Goal: Transaction & Acquisition: Purchase product/service

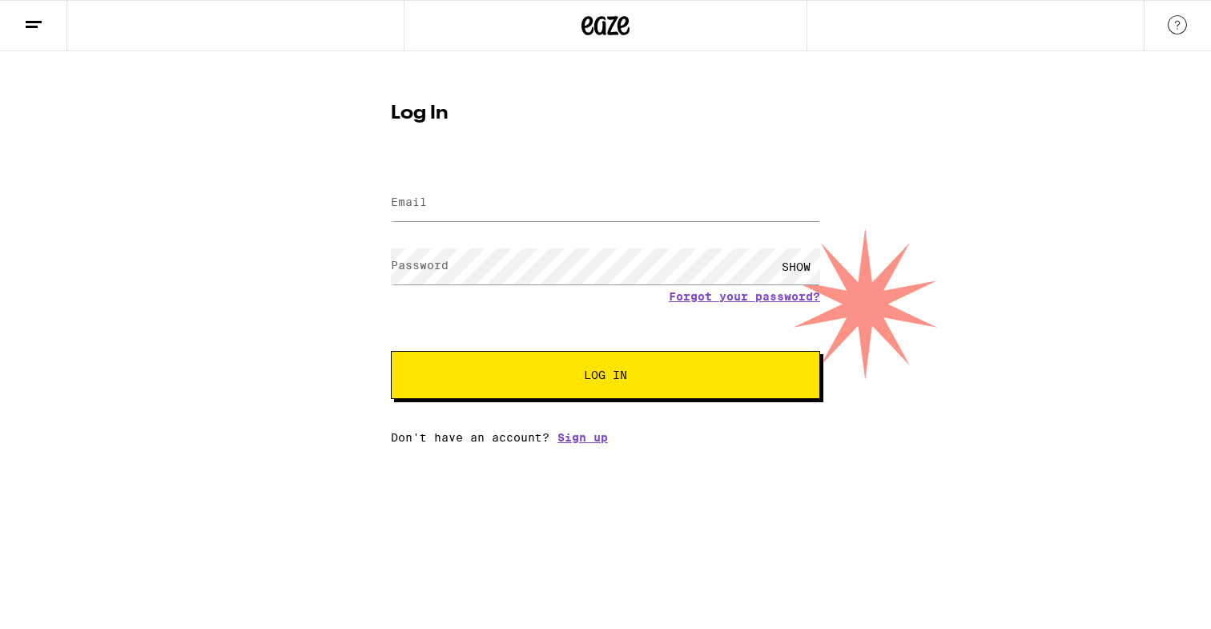
click at [593, 31] on icon at bounding box center [605, 25] width 48 height 29
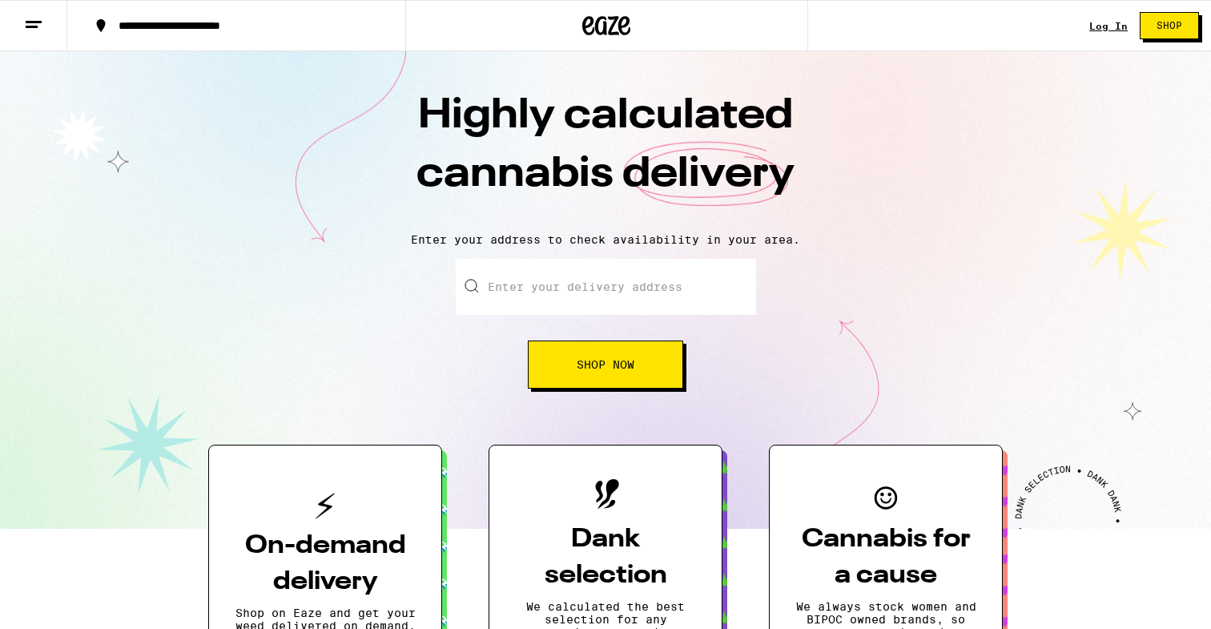
click at [1113, 26] on link "Log In" at bounding box center [1108, 26] width 38 height 10
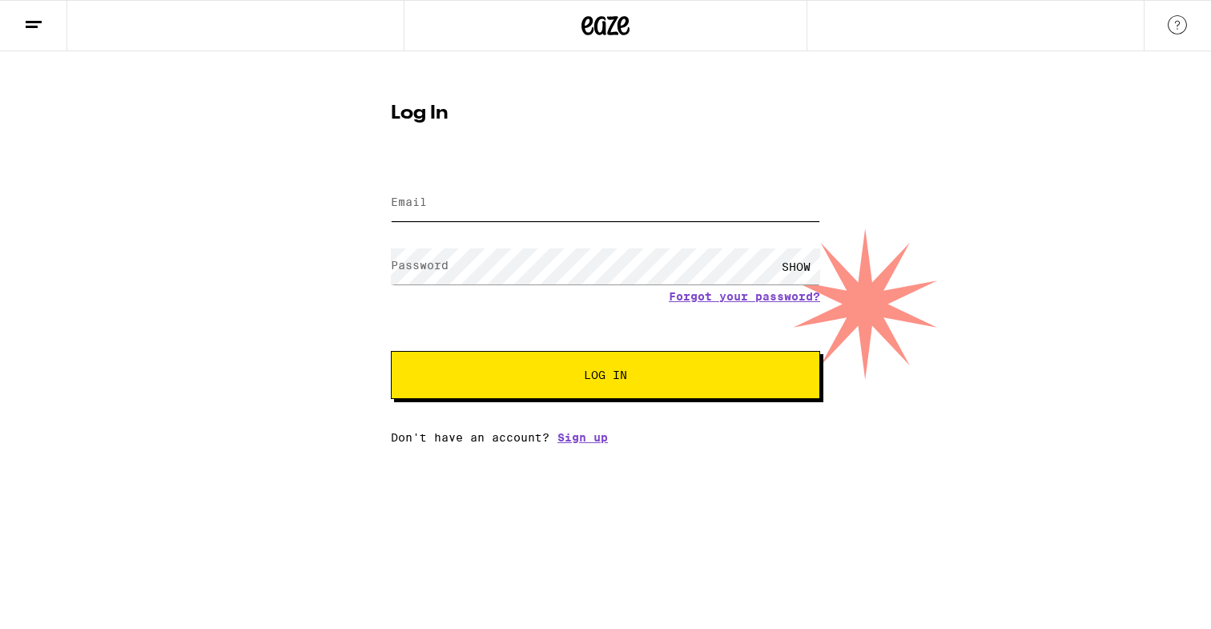
click at [467, 215] on input "Email" at bounding box center [605, 203] width 429 height 36
type input "[EMAIL_ADDRESS][DOMAIN_NAME]"
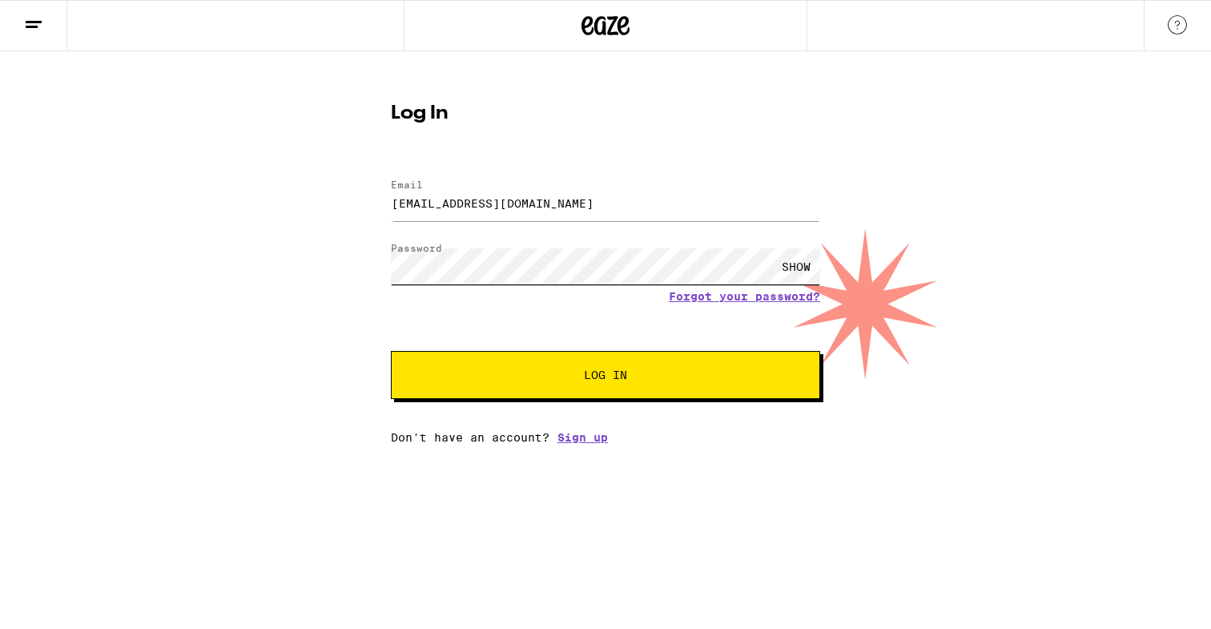
click at [391, 351] on button "Log In" at bounding box center [605, 375] width 429 height 48
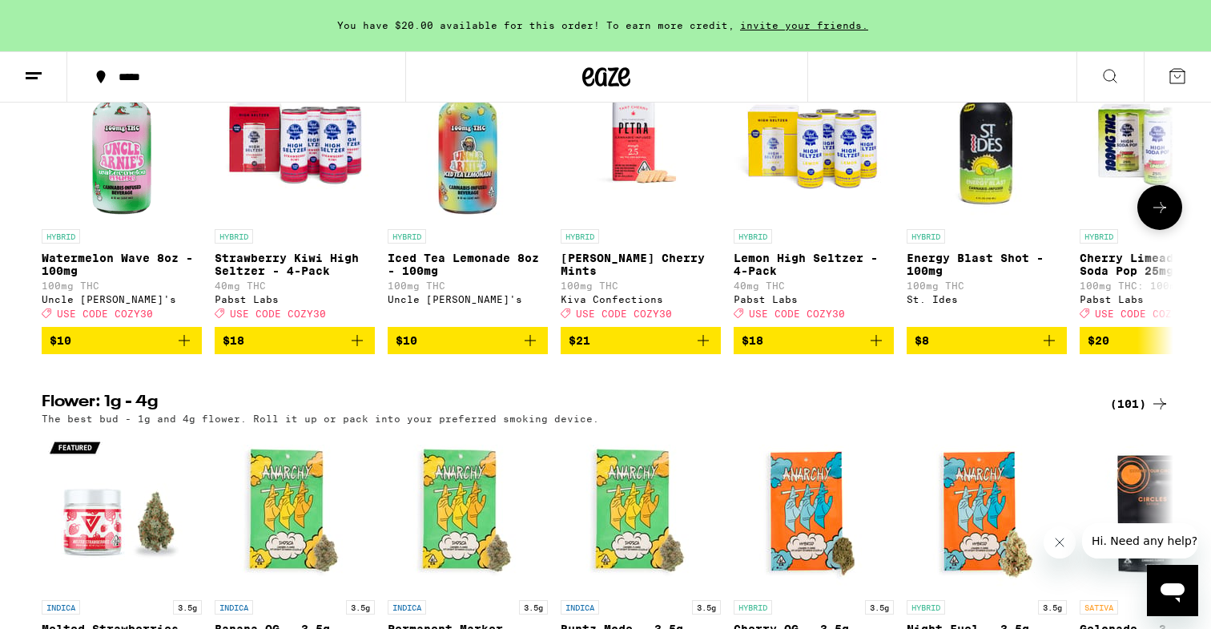
scroll to position [1729, 0]
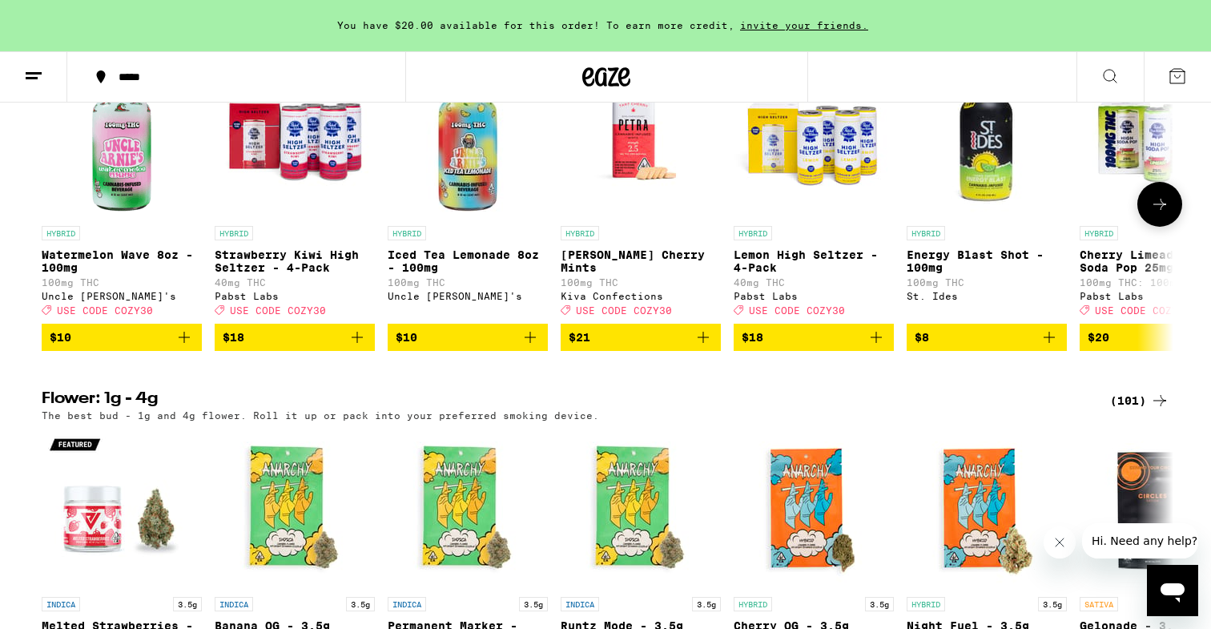
click at [183, 347] on icon "Add to bag" at bounding box center [184, 337] width 19 height 19
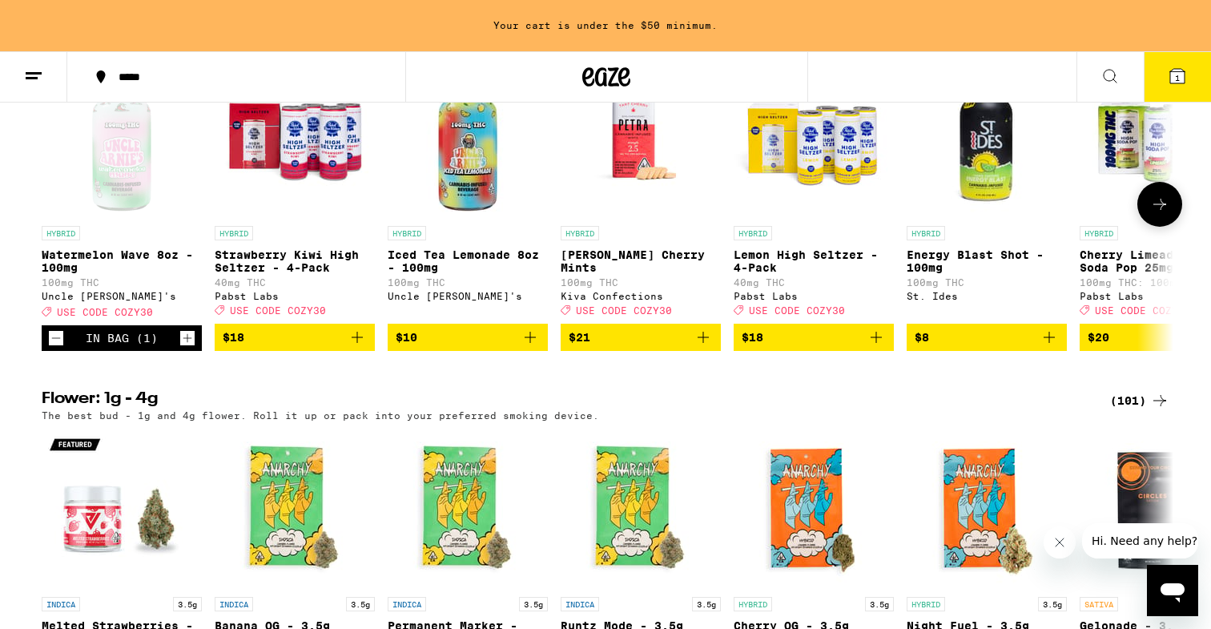
click at [362, 347] on icon "Add to bag" at bounding box center [357, 337] width 19 height 19
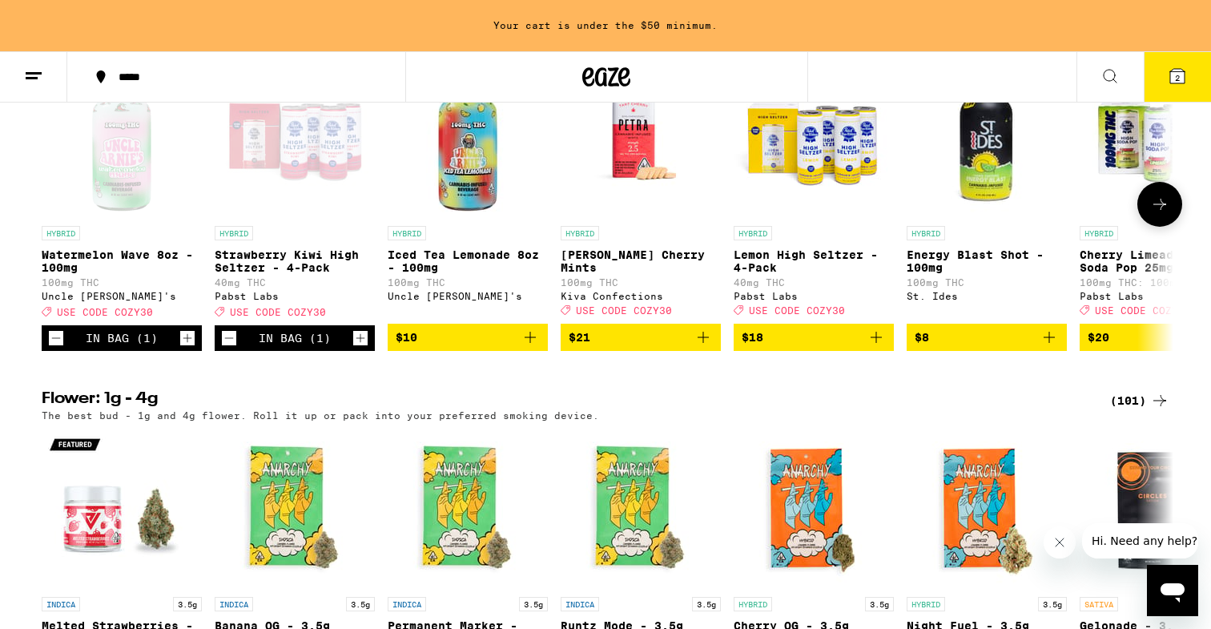
click at [193, 348] on icon "Increment" at bounding box center [187, 337] width 14 height 19
click at [363, 343] on icon "Increment" at bounding box center [360, 338] width 9 height 9
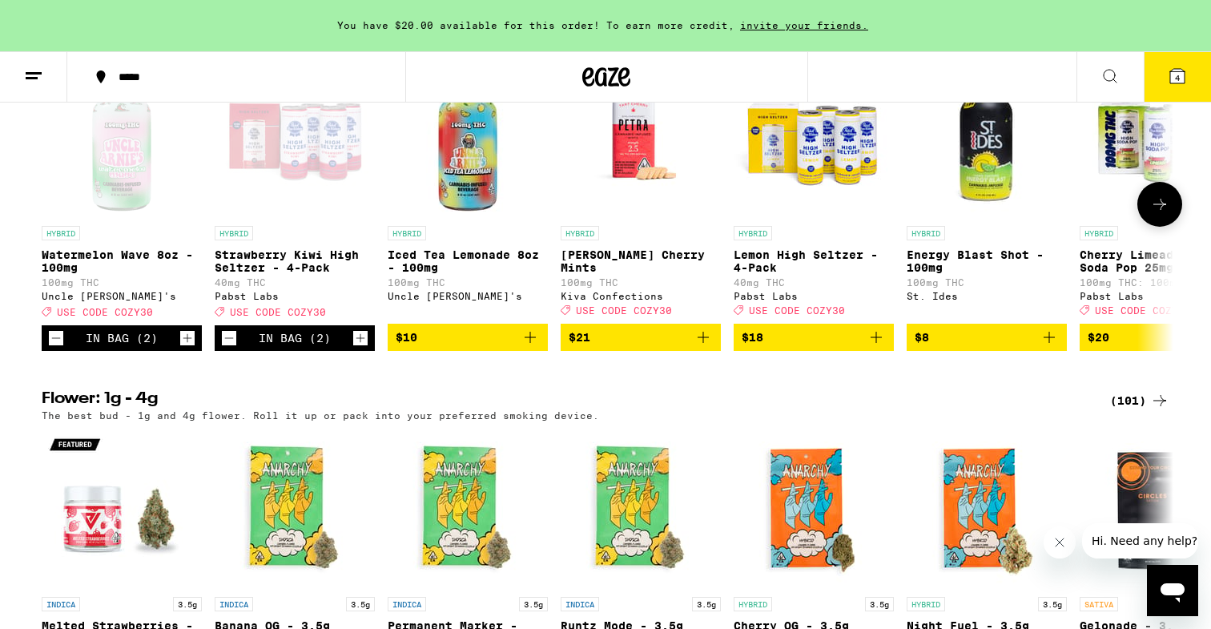
click at [867, 347] on icon "Add to bag" at bounding box center [876, 337] width 19 height 19
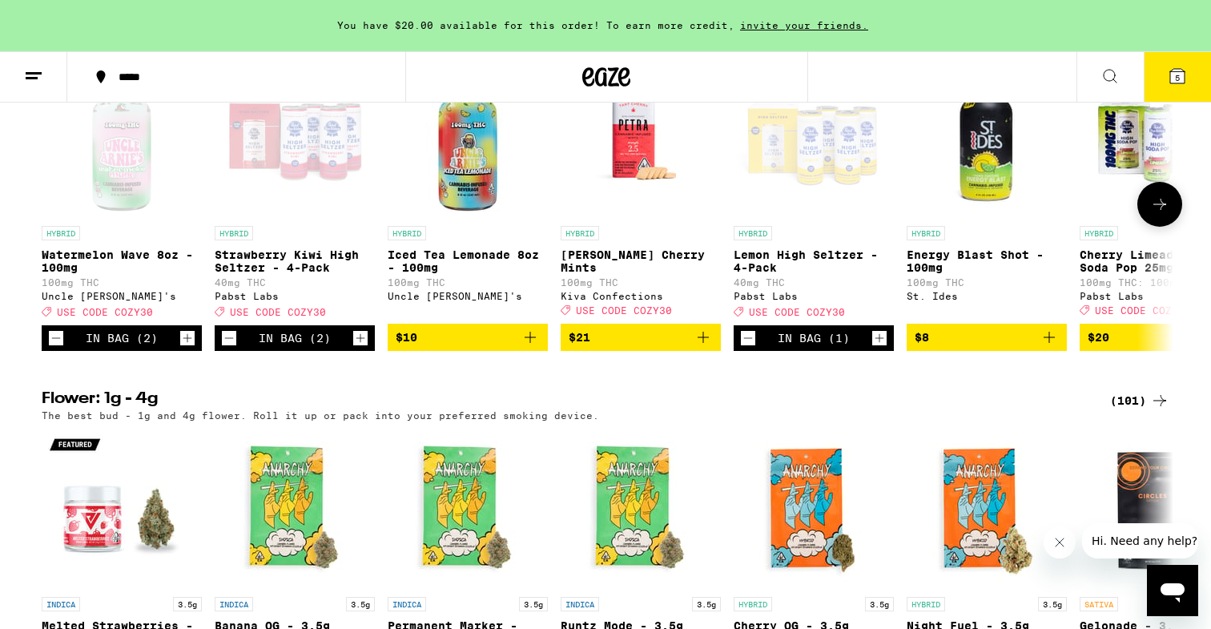
click at [877, 348] on icon "Increment" at bounding box center [879, 337] width 14 height 19
click at [1160, 210] on icon at bounding box center [1159, 204] width 13 height 11
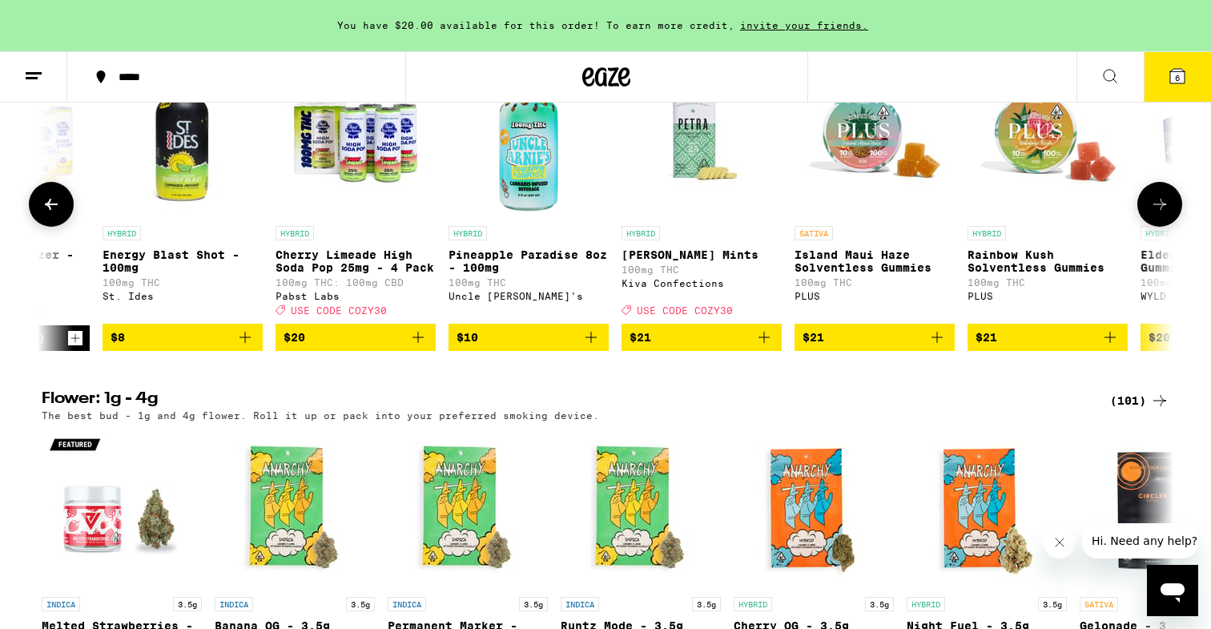
scroll to position [0, 953]
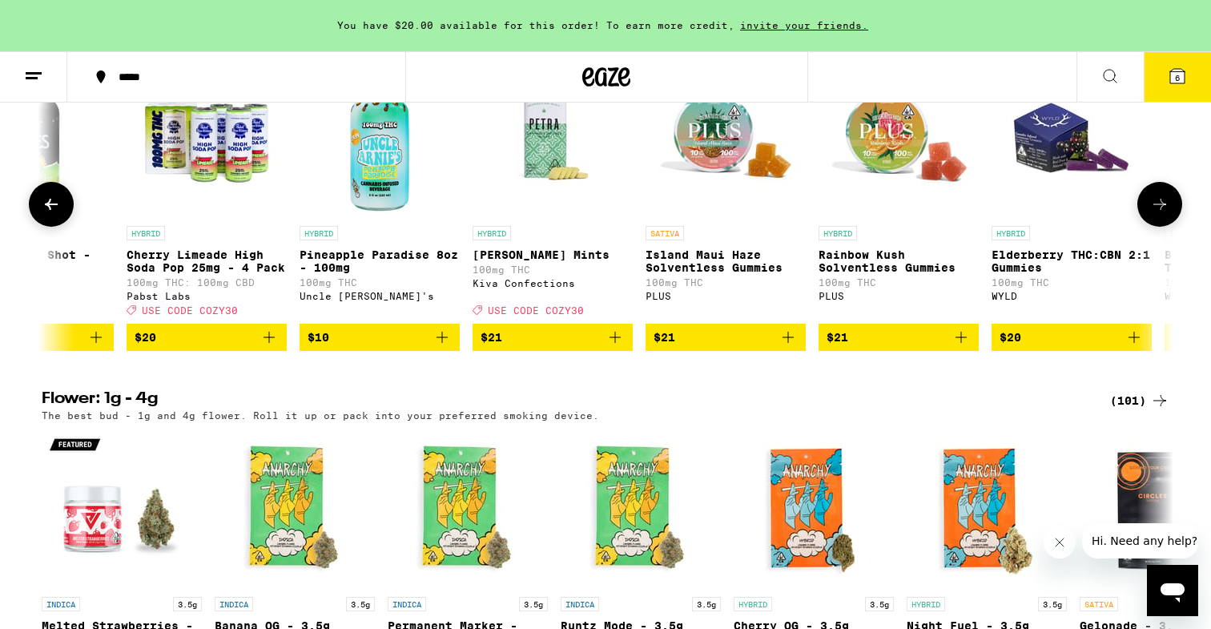
click at [56, 227] on button at bounding box center [51, 204] width 45 height 45
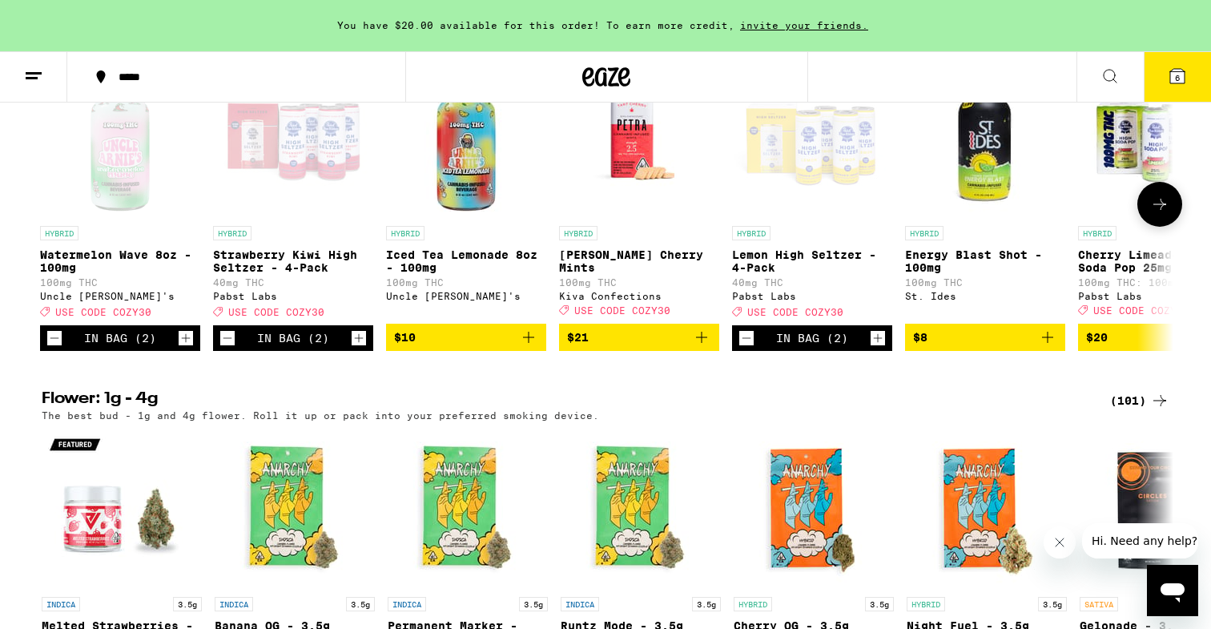
scroll to position [0, 0]
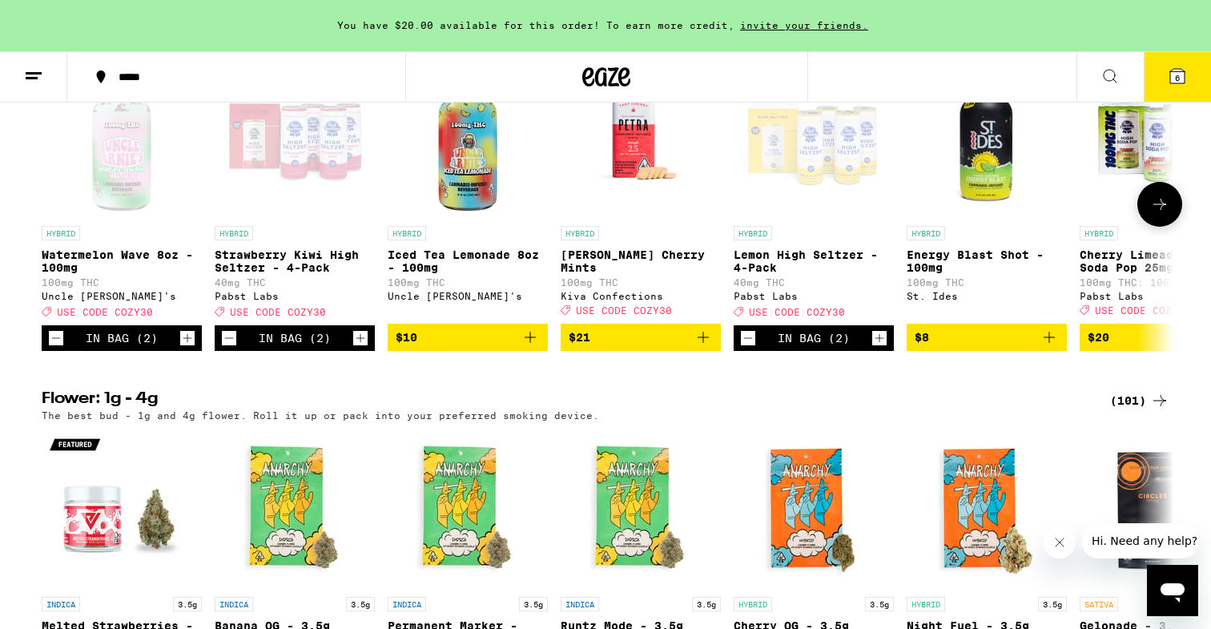
click at [708, 347] on icon "Add to bag" at bounding box center [703, 337] width 19 height 19
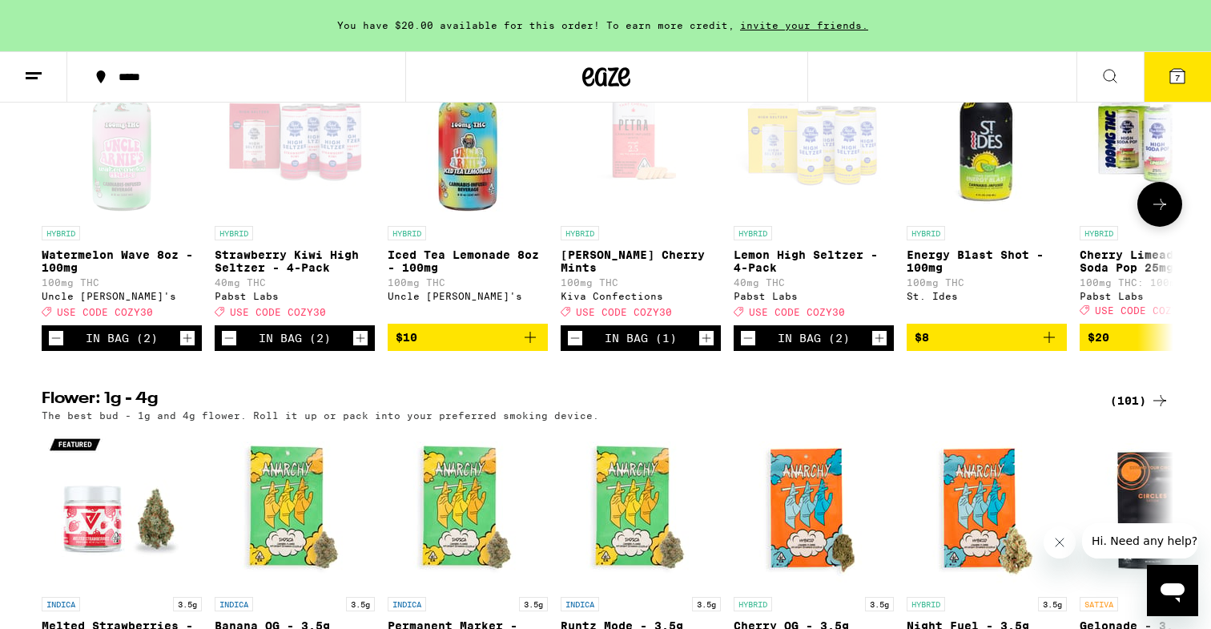
scroll to position [1729, 0]
click at [708, 348] on icon "Increment" at bounding box center [706, 337] width 14 height 19
click at [1166, 214] on icon at bounding box center [1159, 204] width 19 height 19
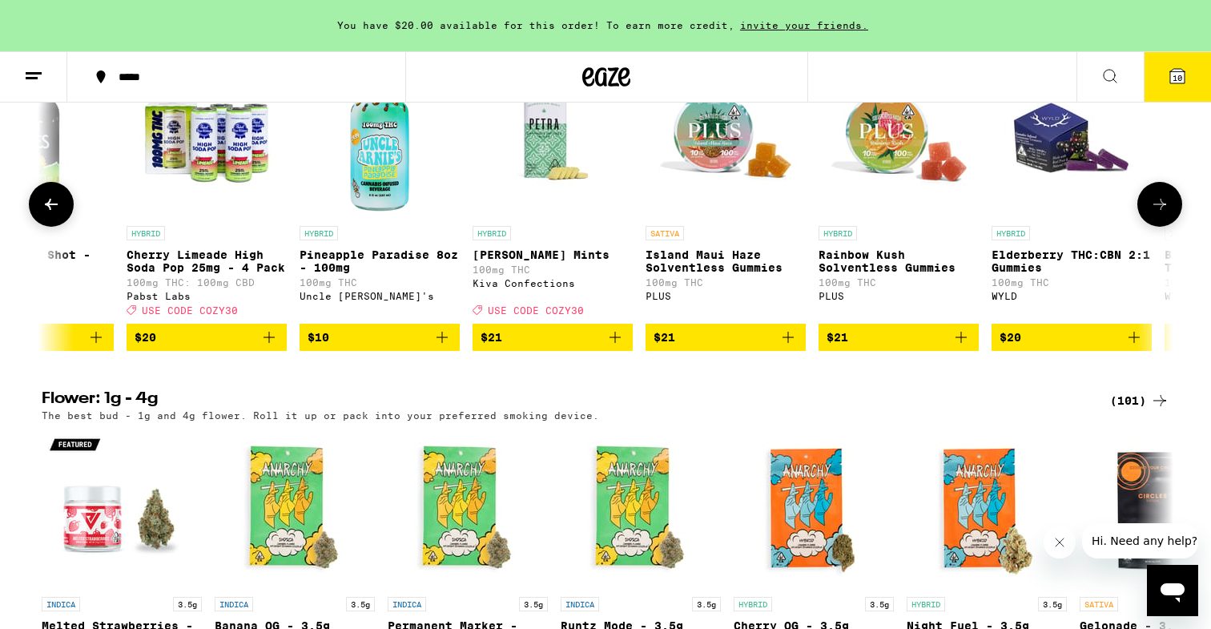
click at [1166, 214] on icon at bounding box center [1159, 204] width 19 height 19
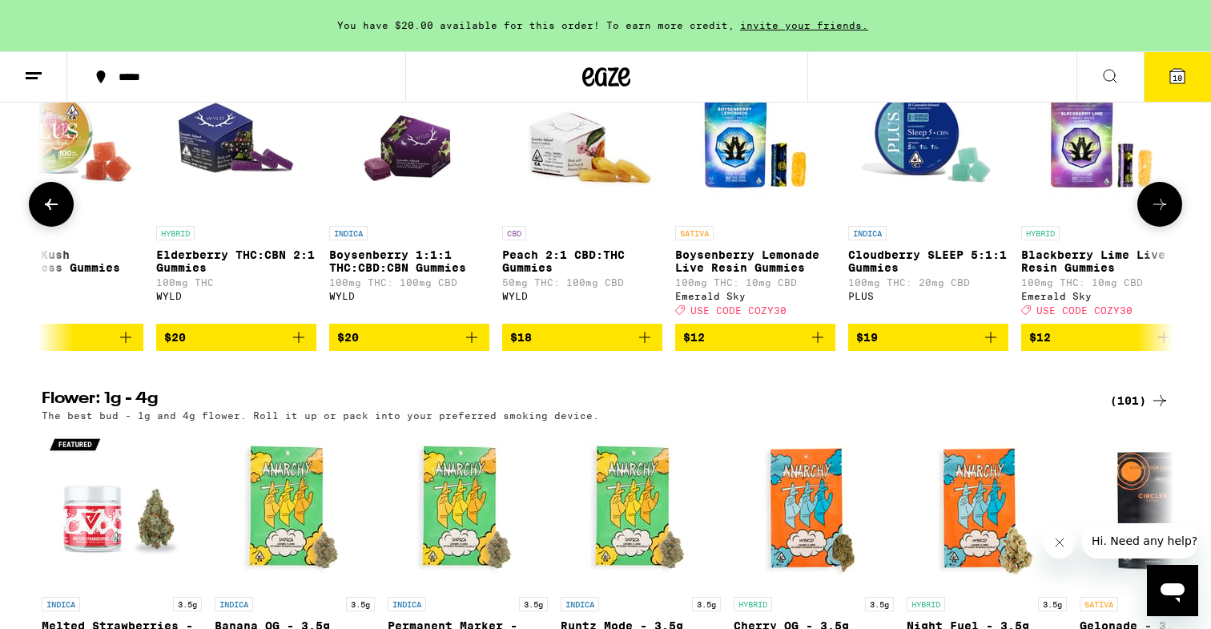
scroll to position [0, 1906]
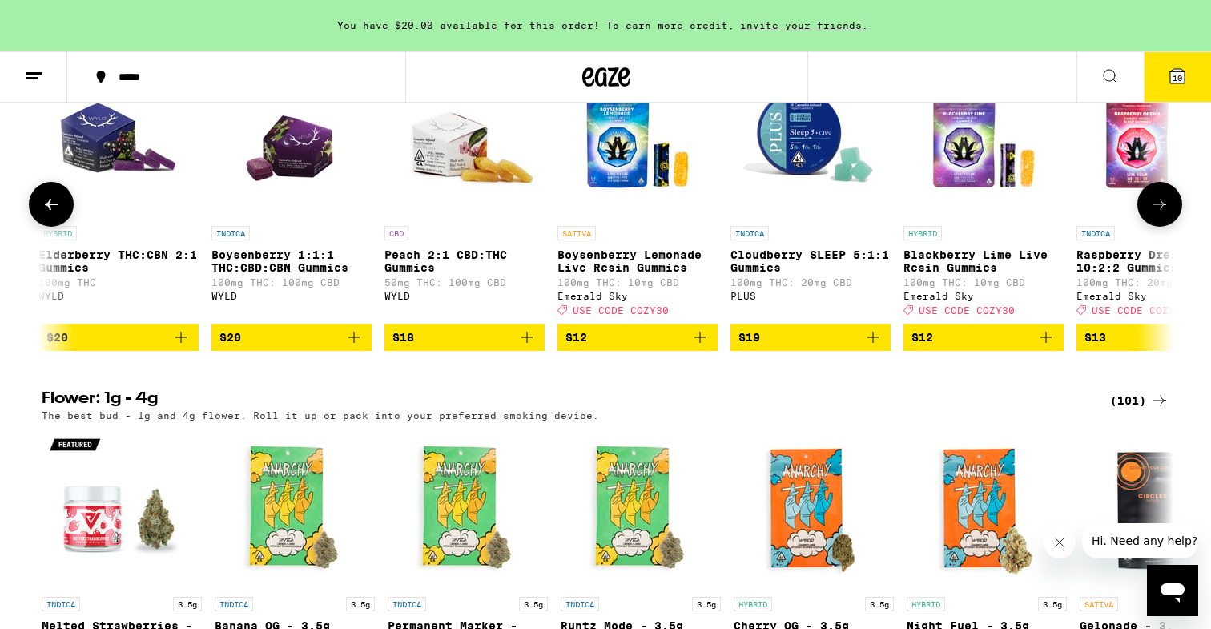
click at [1166, 214] on icon at bounding box center [1159, 204] width 19 height 19
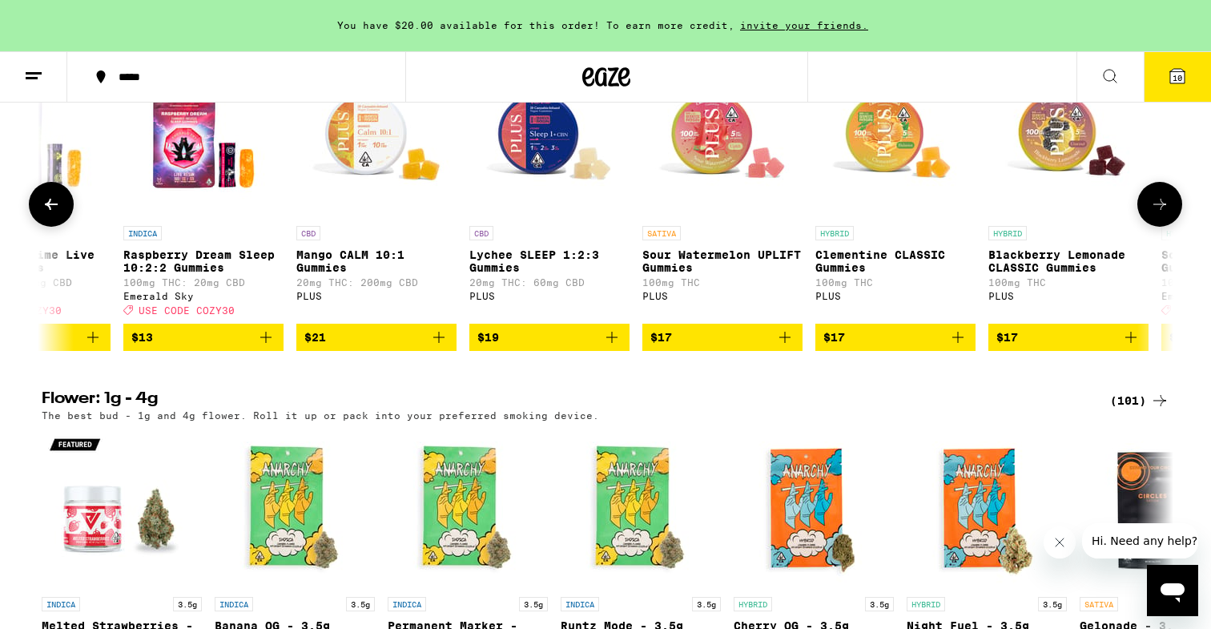
click at [1166, 214] on icon at bounding box center [1159, 204] width 19 height 19
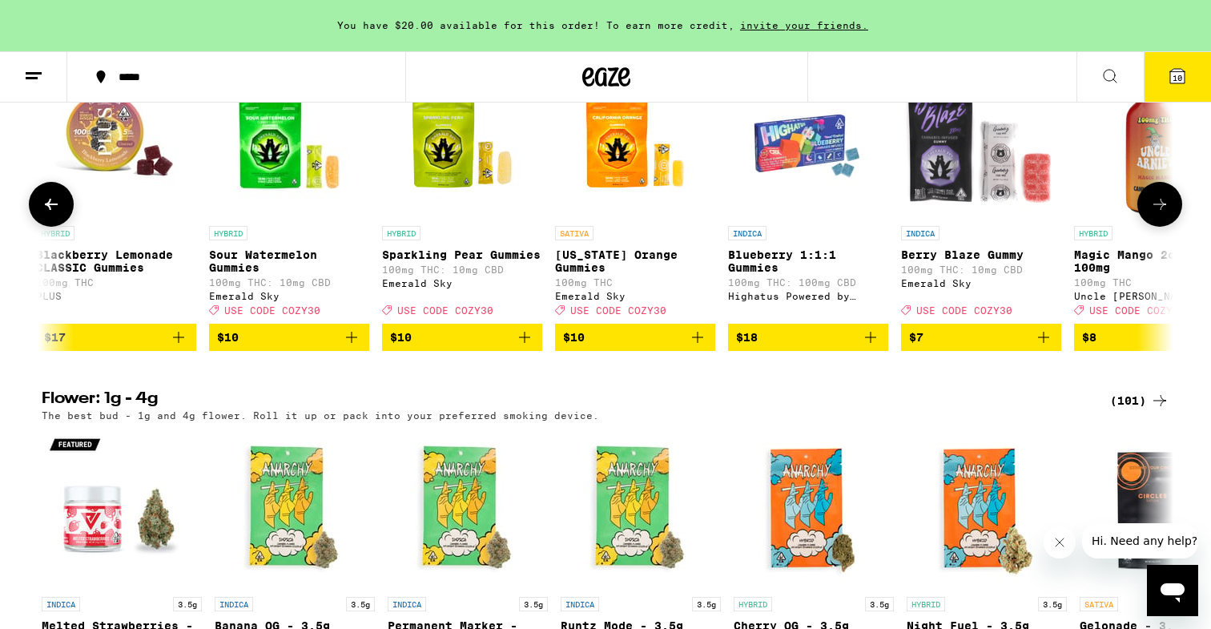
scroll to position [0, 3812]
click at [525, 347] on icon "Add to bag" at bounding box center [523, 337] width 19 height 19
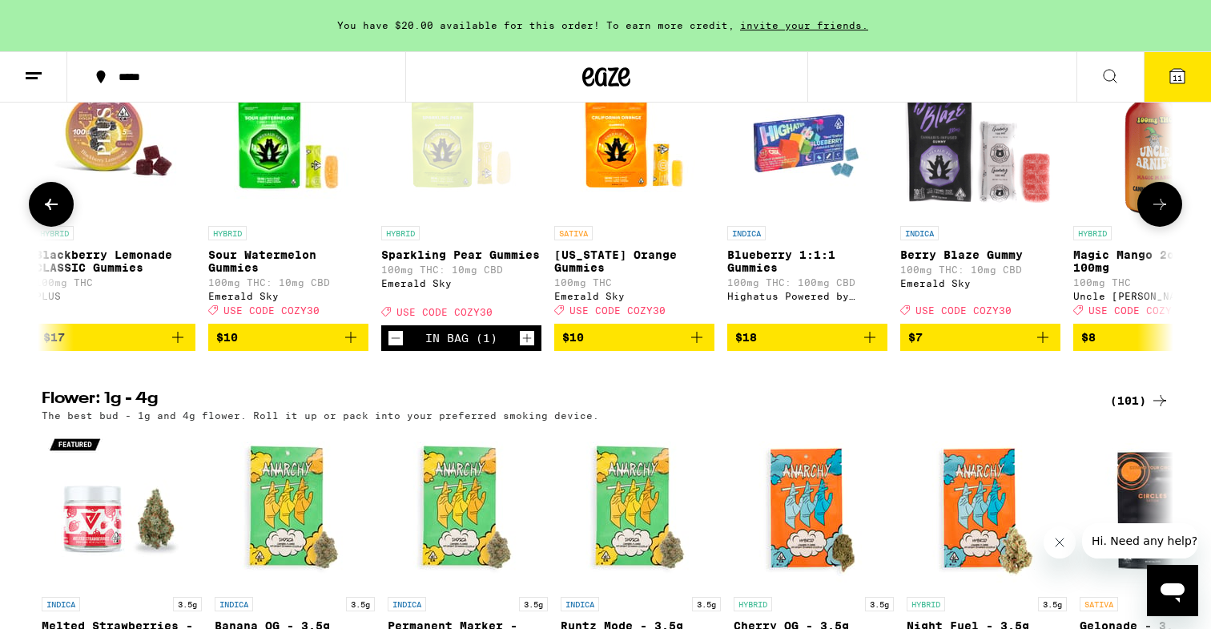
click at [1165, 214] on icon at bounding box center [1159, 204] width 19 height 19
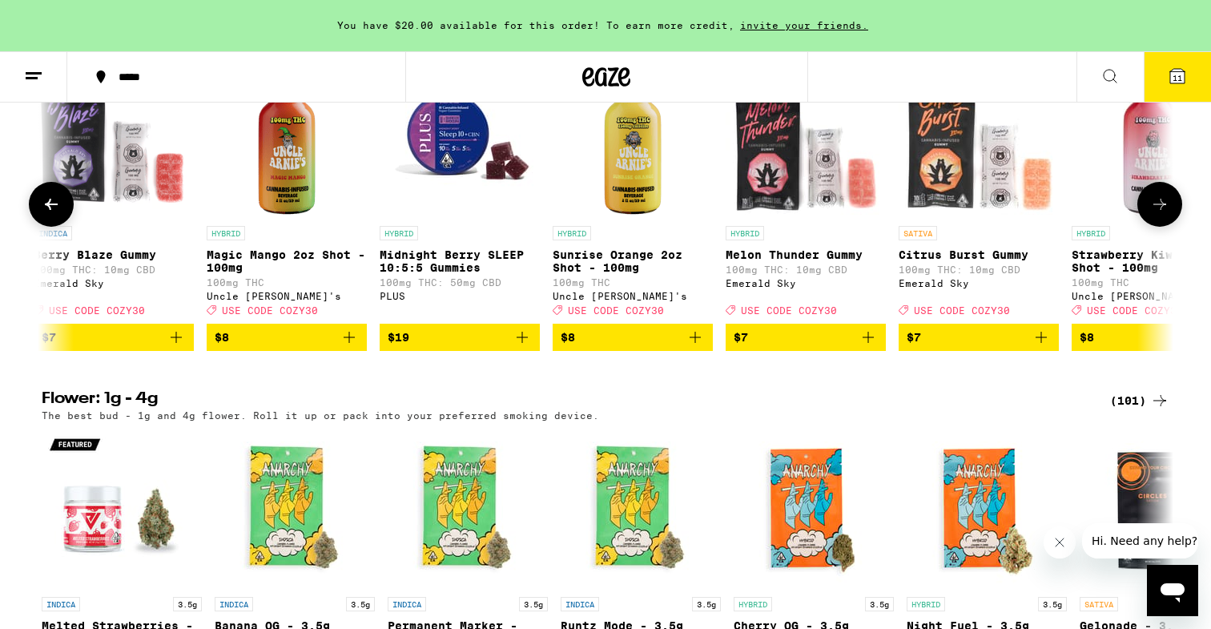
scroll to position [0, 4765]
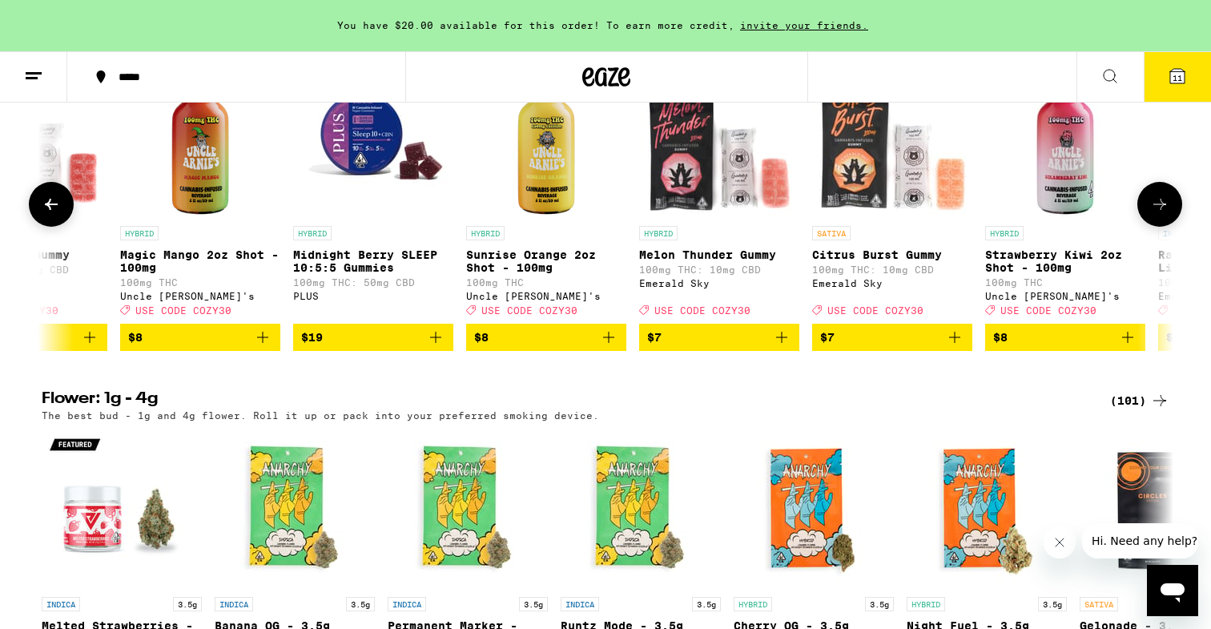
click at [1159, 214] on icon at bounding box center [1159, 204] width 19 height 19
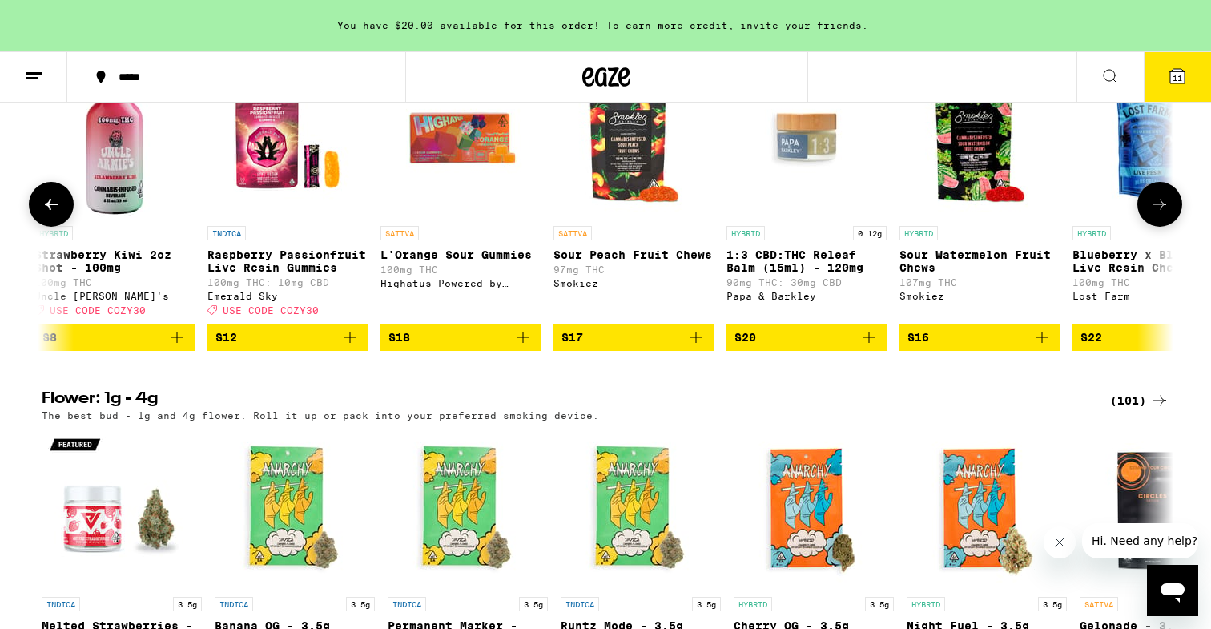
scroll to position [0, 5718]
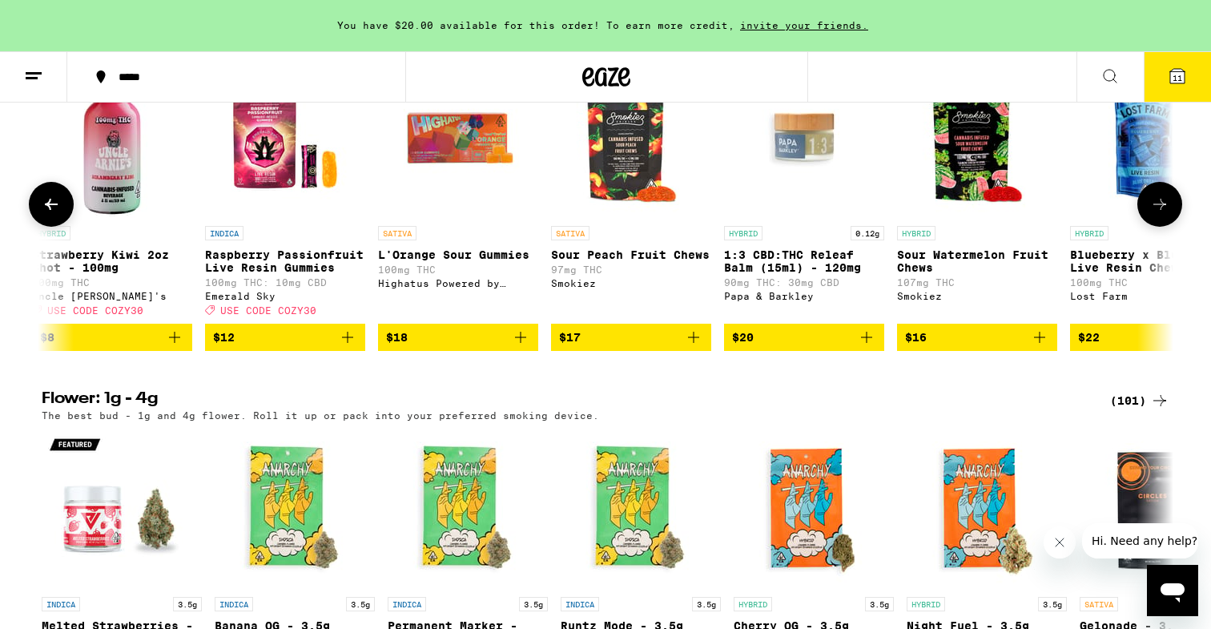
click at [1160, 210] on icon at bounding box center [1159, 204] width 13 height 11
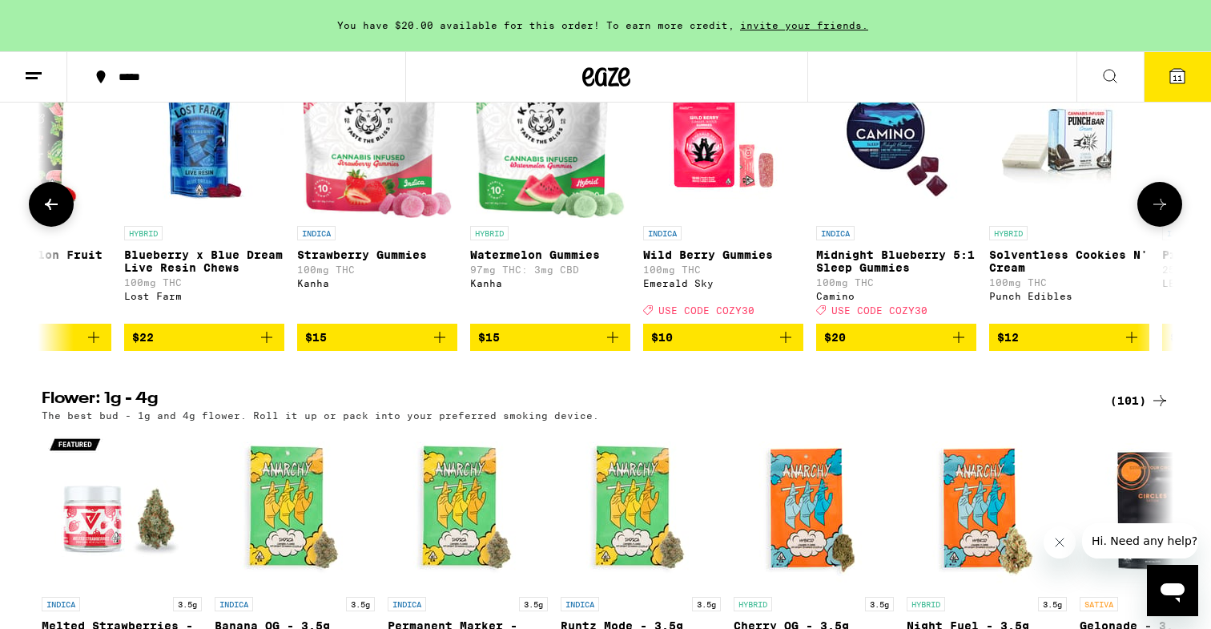
scroll to position [0, 6671]
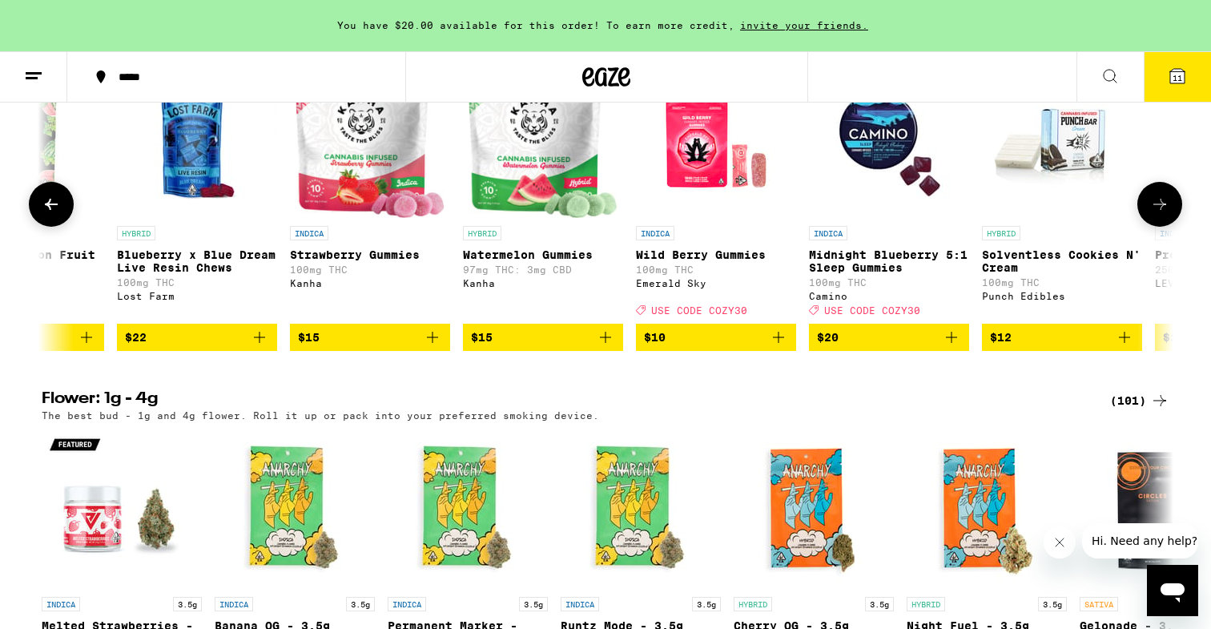
click at [61, 227] on button at bounding box center [51, 204] width 45 height 45
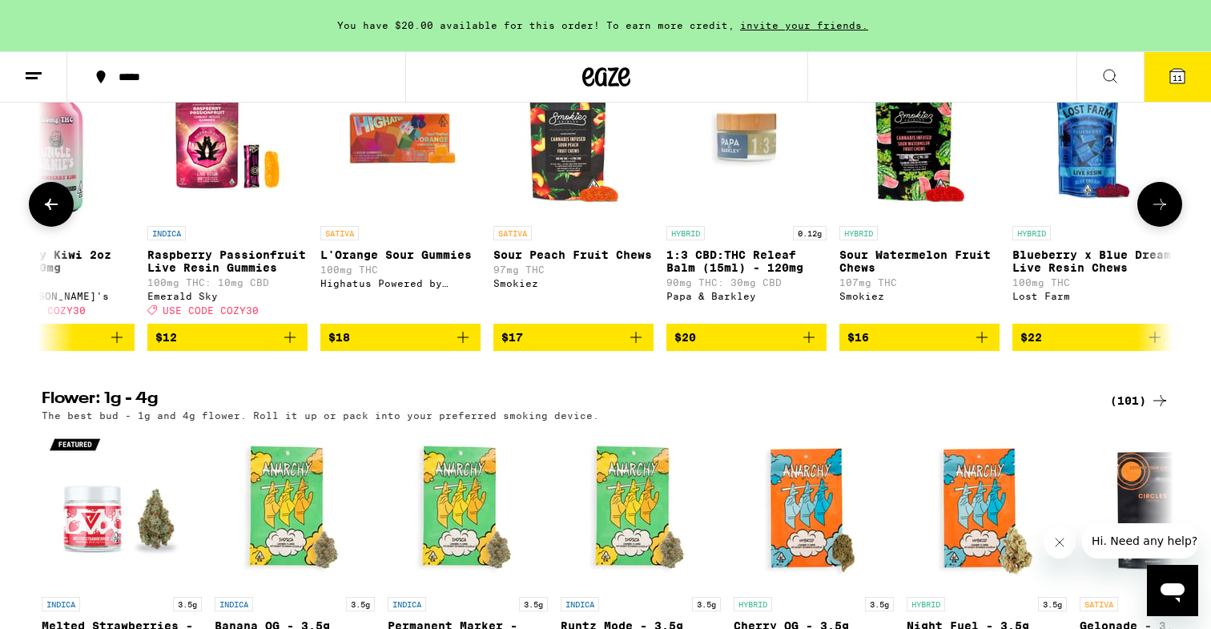
click at [61, 227] on button at bounding box center [51, 204] width 45 height 45
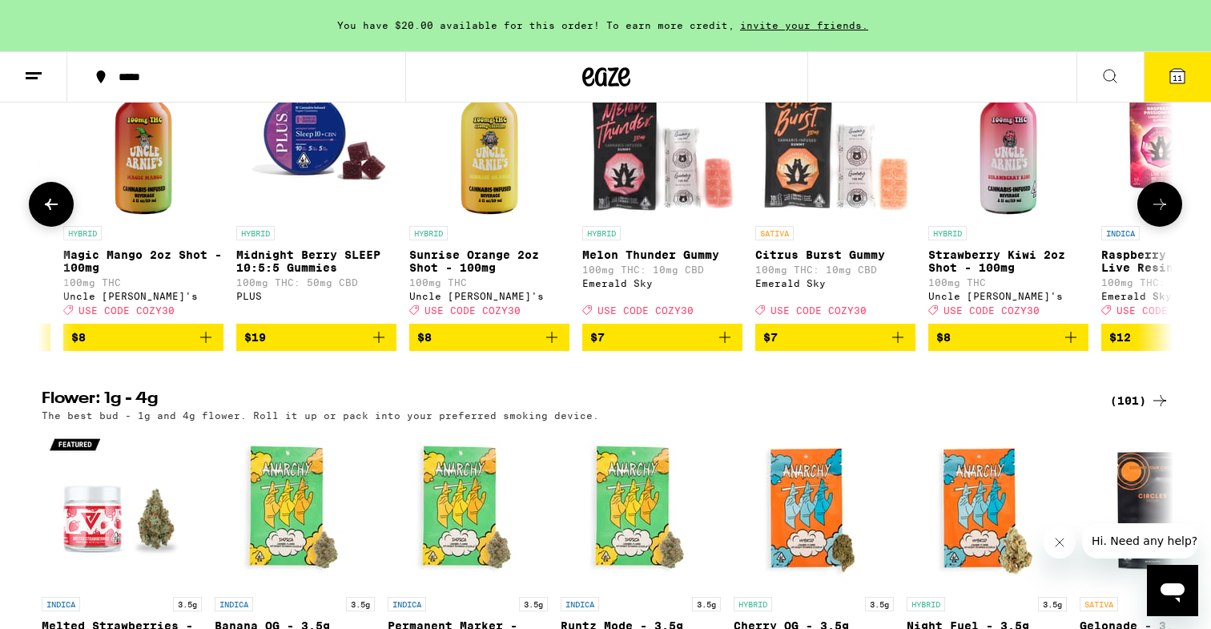
click at [61, 227] on button at bounding box center [51, 204] width 45 height 45
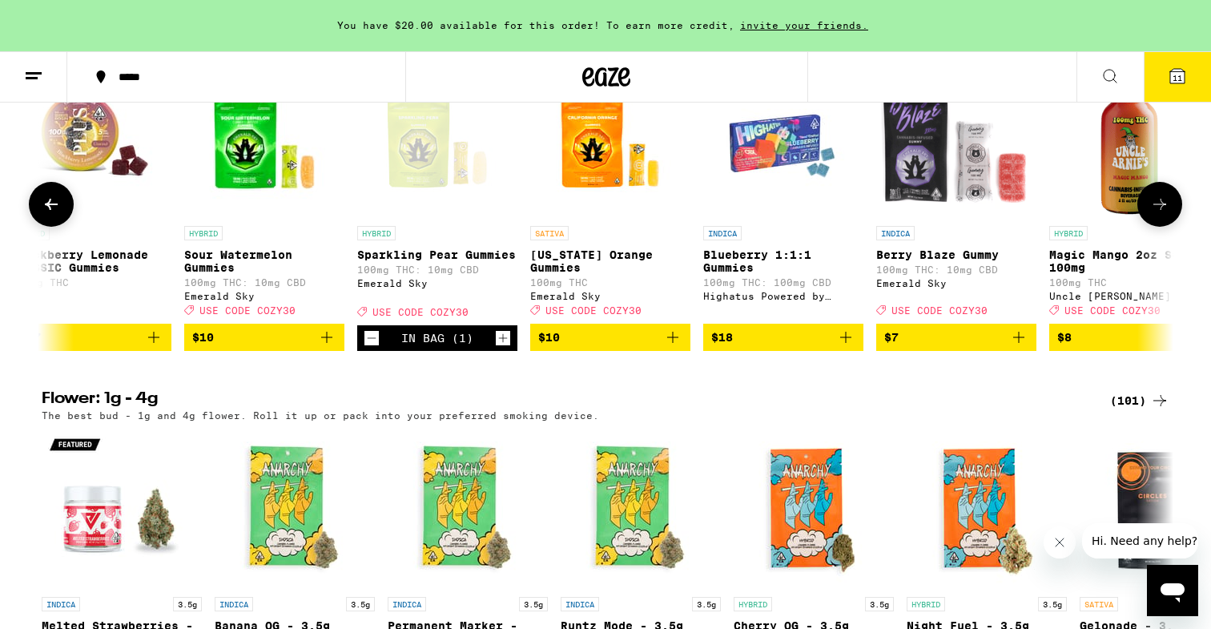
click at [61, 227] on button at bounding box center [51, 204] width 45 height 45
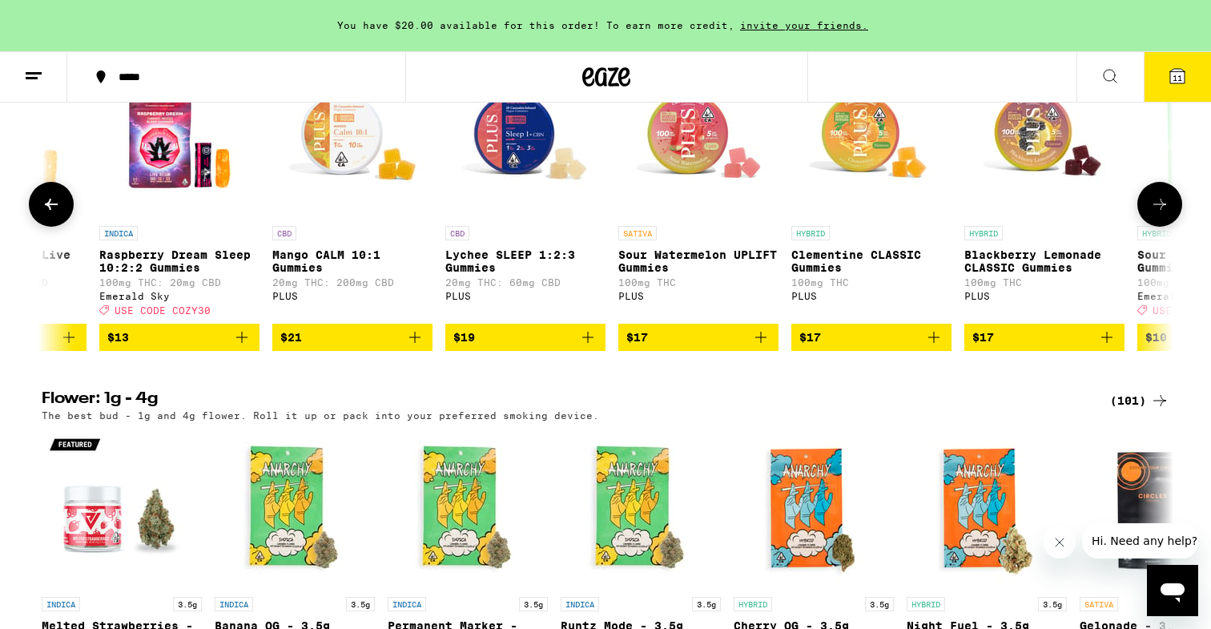
click at [61, 227] on button at bounding box center [51, 204] width 45 height 45
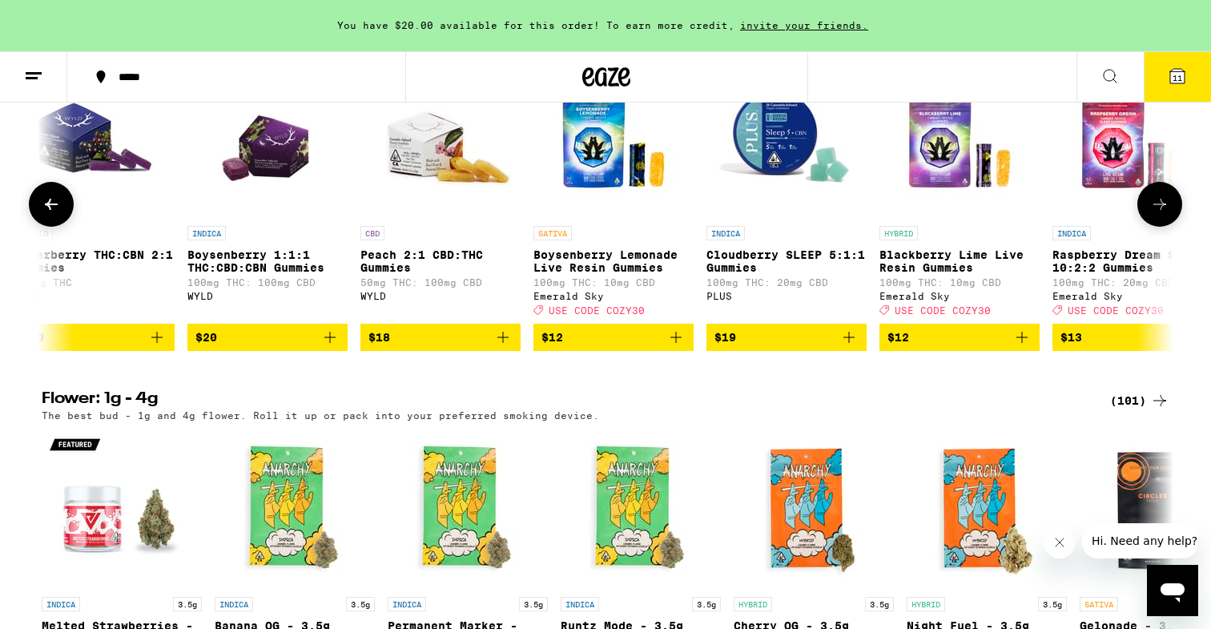
click at [61, 227] on button at bounding box center [51, 204] width 45 height 45
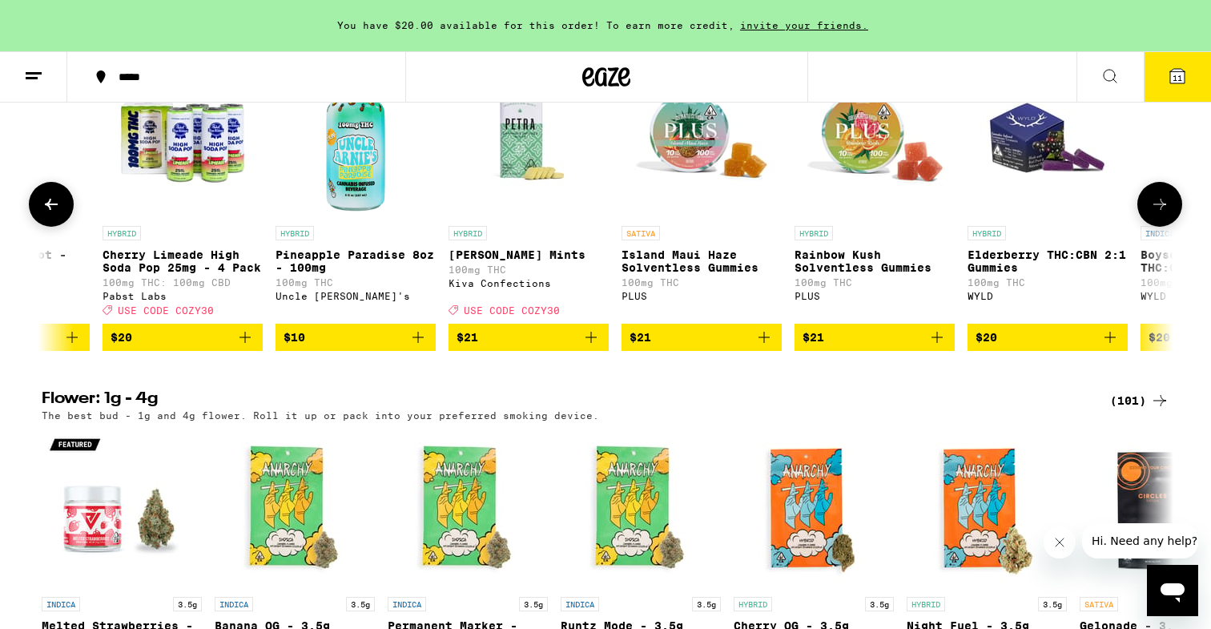
click at [61, 227] on button at bounding box center [51, 204] width 45 height 45
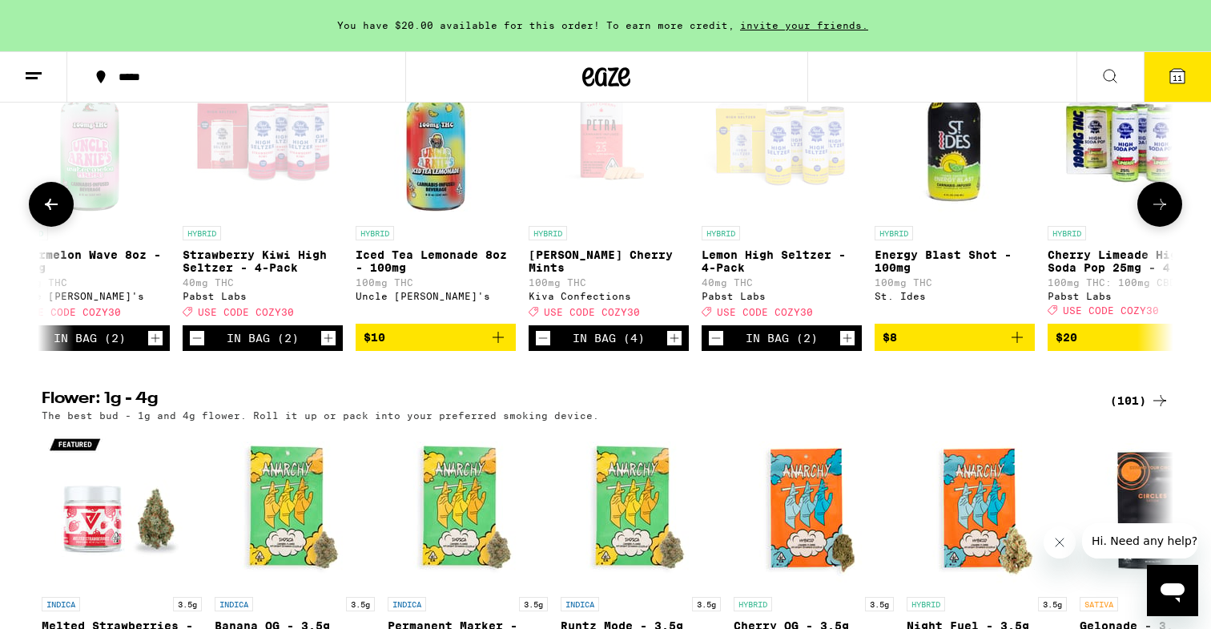
scroll to position [0, 24]
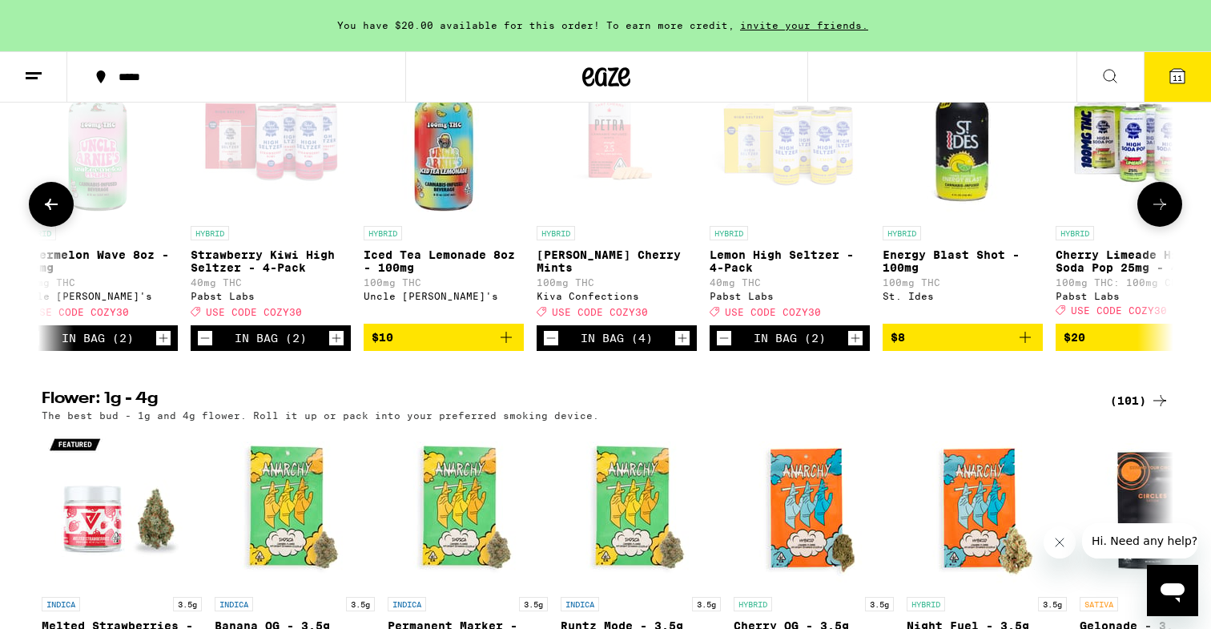
click at [61, 227] on button at bounding box center [51, 204] width 45 height 45
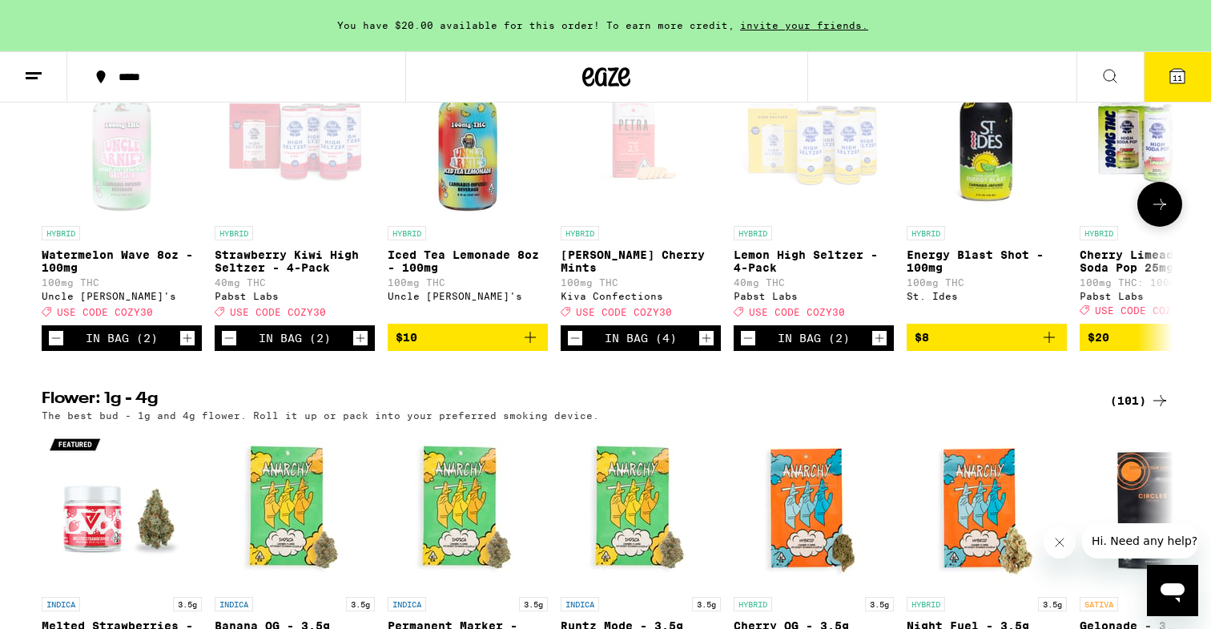
click at [185, 348] on icon "Increment" at bounding box center [187, 337] width 14 height 19
click at [58, 348] on icon "Decrement" at bounding box center [56, 337] width 14 height 19
click at [1180, 79] on span "12" at bounding box center [1177, 78] width 10 height 10
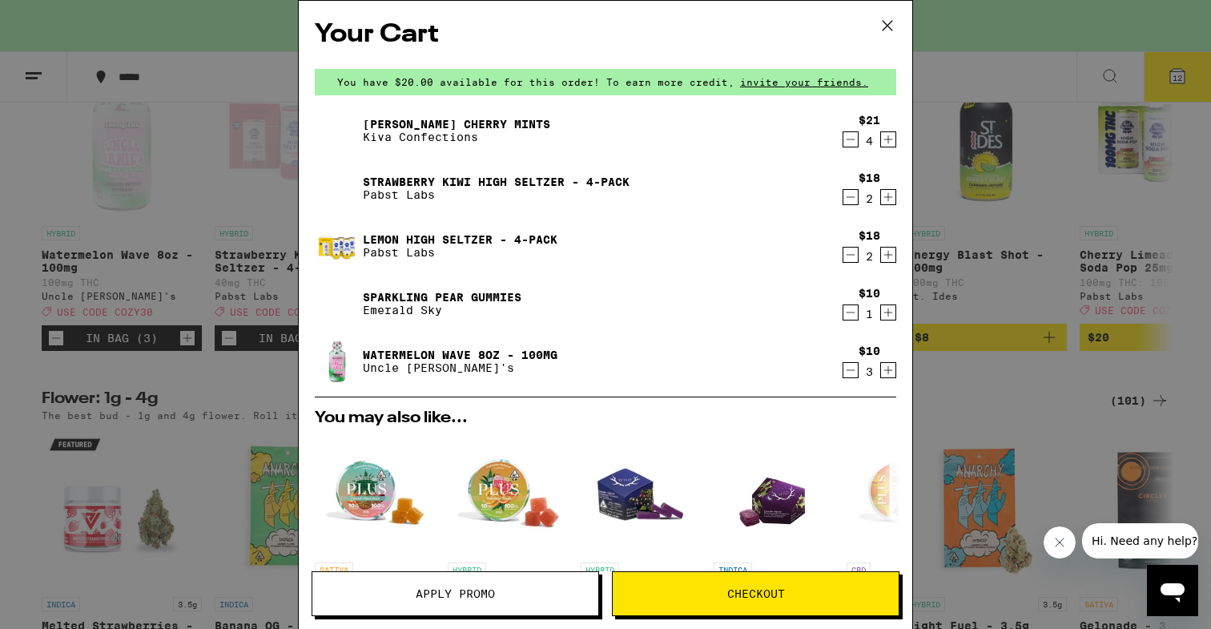
click at [462, 579] on button "Apply Promo" at bounding box center [456, 593] width 288 height 45
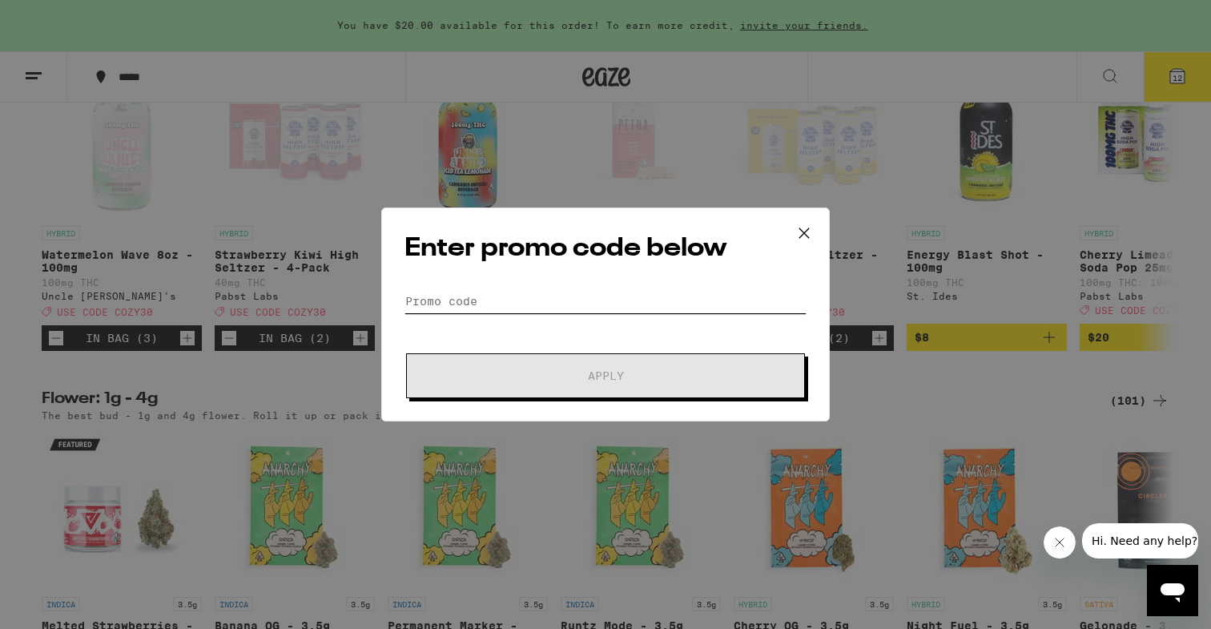
click at [482, 290] on input "Promo Code" at bounding box center [605, 301] width 402 height 24
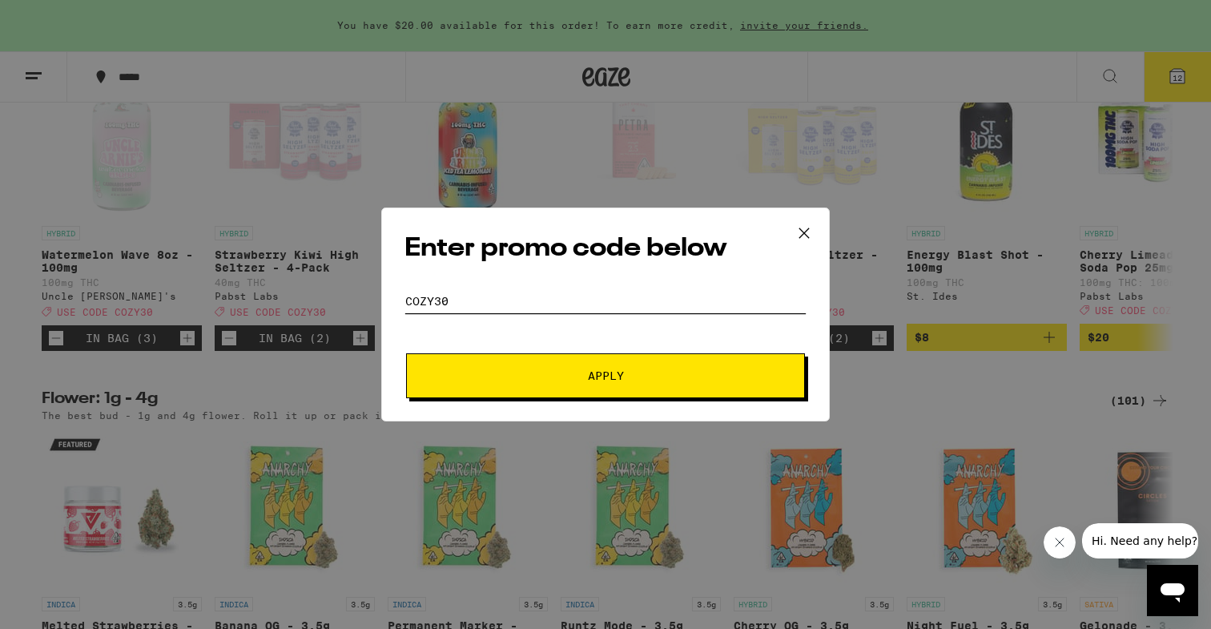
type input "cozy30"
click at [570, 376] on span "Apply" at bounding box center [605, 375] width 288 height 11
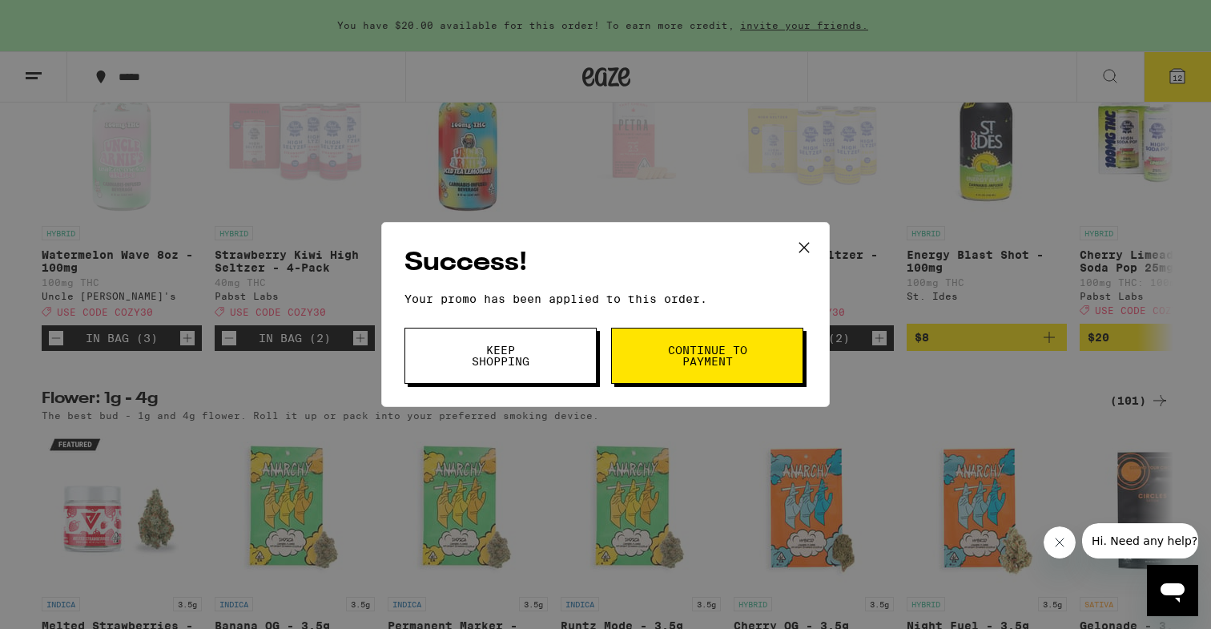
click at [673, 363] on span "Continue to payment" at bounding box center [707, 355] width 82 height 22
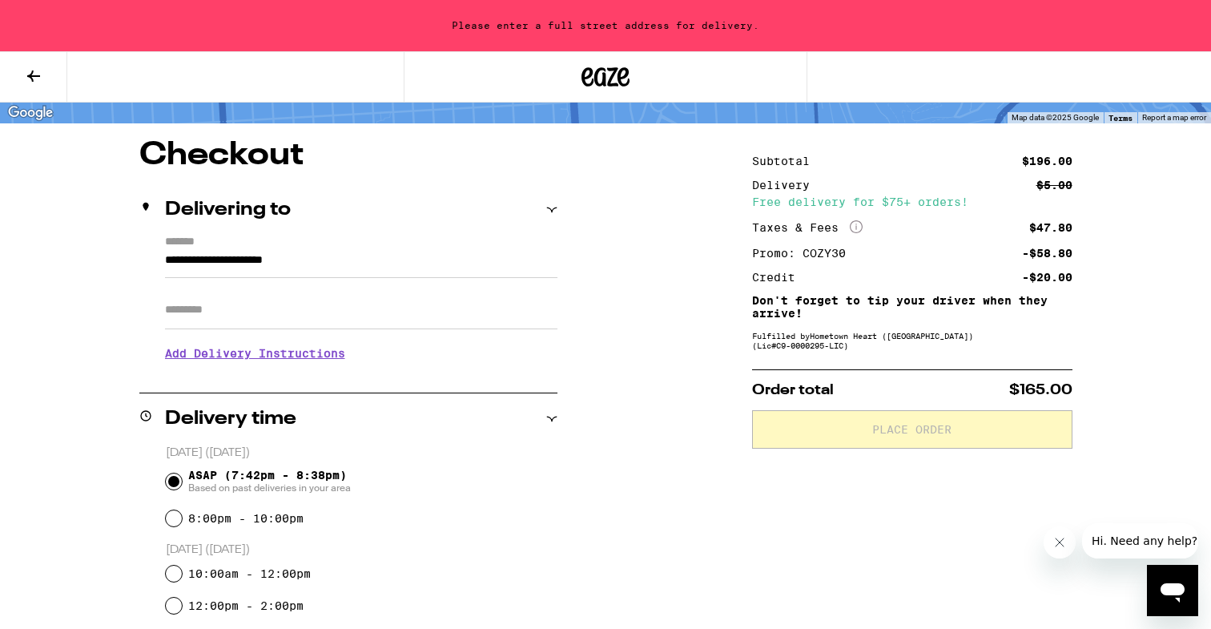
scroll to position [101, 0]
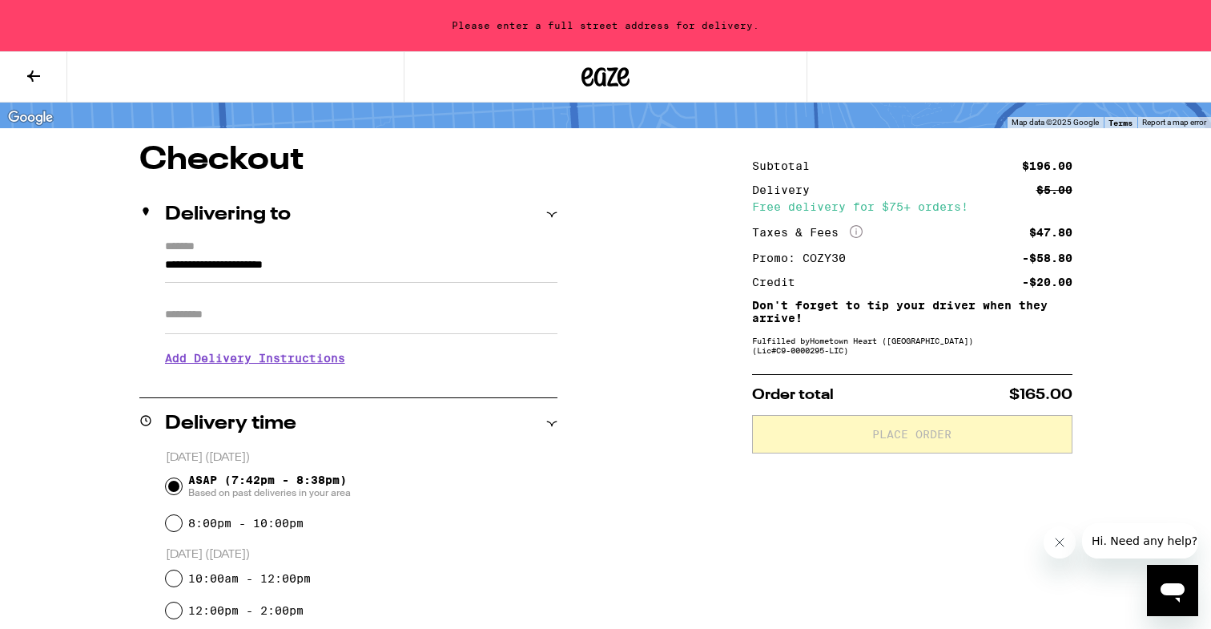
click at [279, 268] on input "**********" at bounding box center [361, 268] width 392 height 27
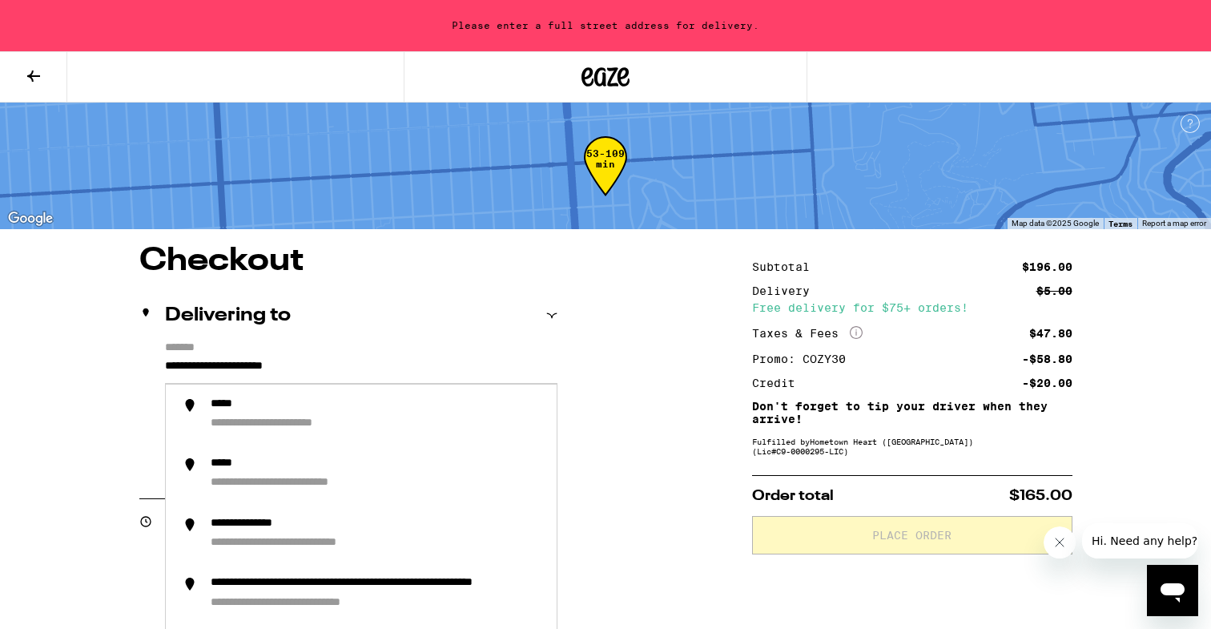
scroll to position [13, 0]
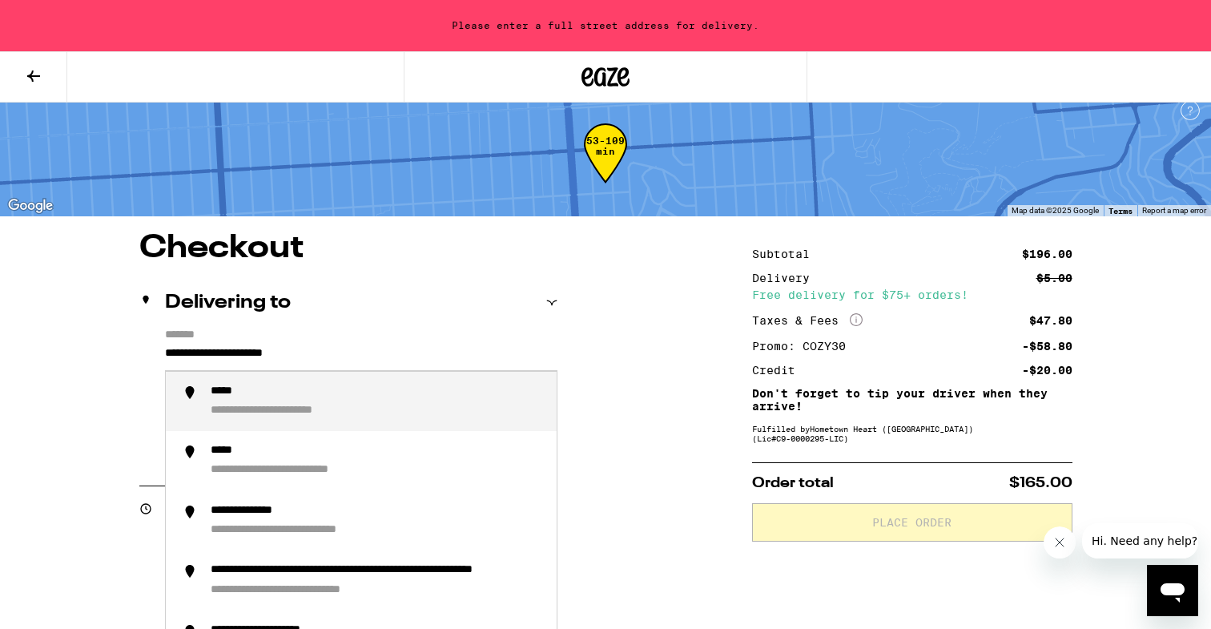
click at [277, 348] on input "**********" at bounding box center [361, 357] width 392 height 27
drag, startPoint x: 346, startPoint y: 358, endPoint x: 120, endPoint y: 351, distance: 226.0
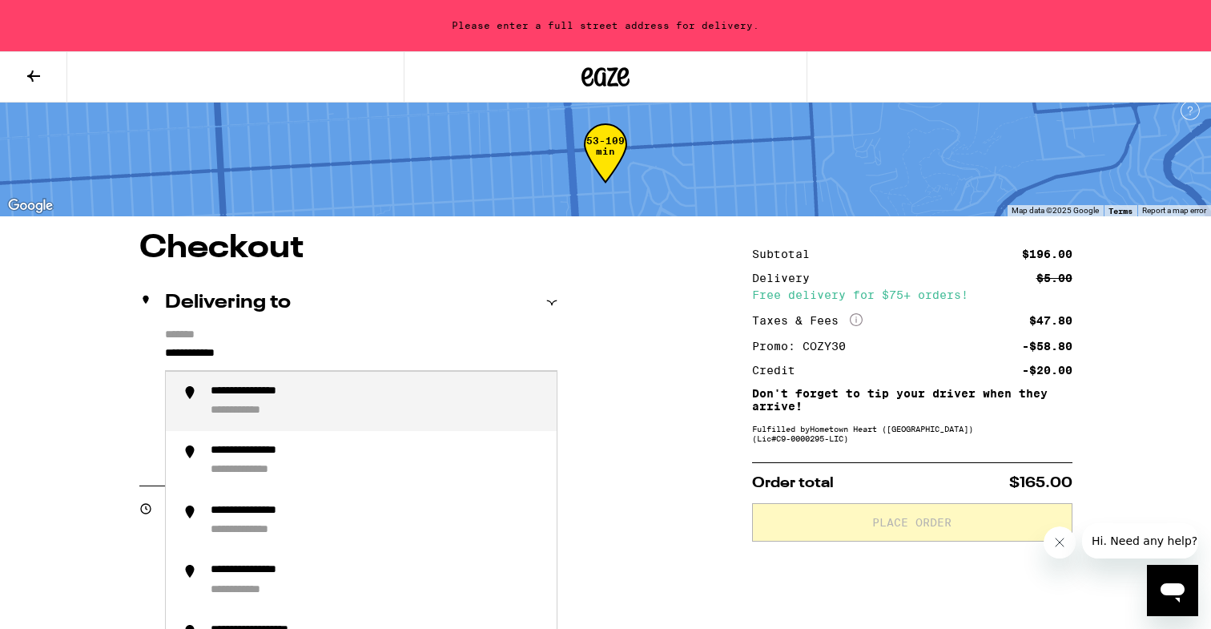
click at [237, 400] on div "**********" at bounding box center [269, 391] width 116 height 15
type input "**********"
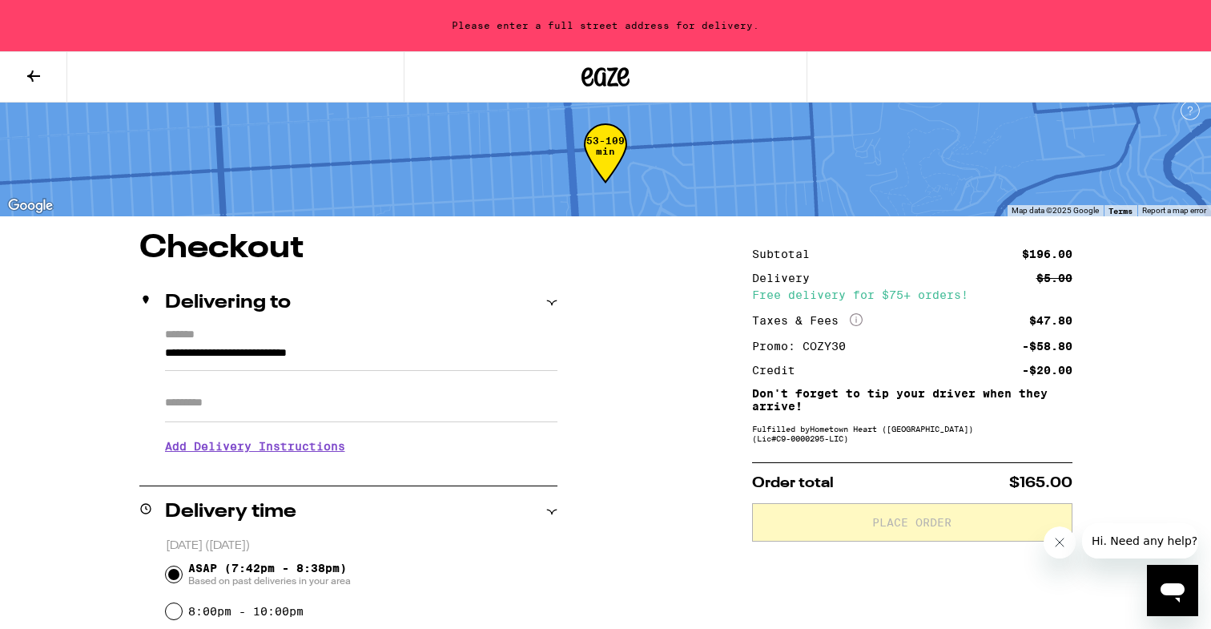
scroll to position [0, 0]
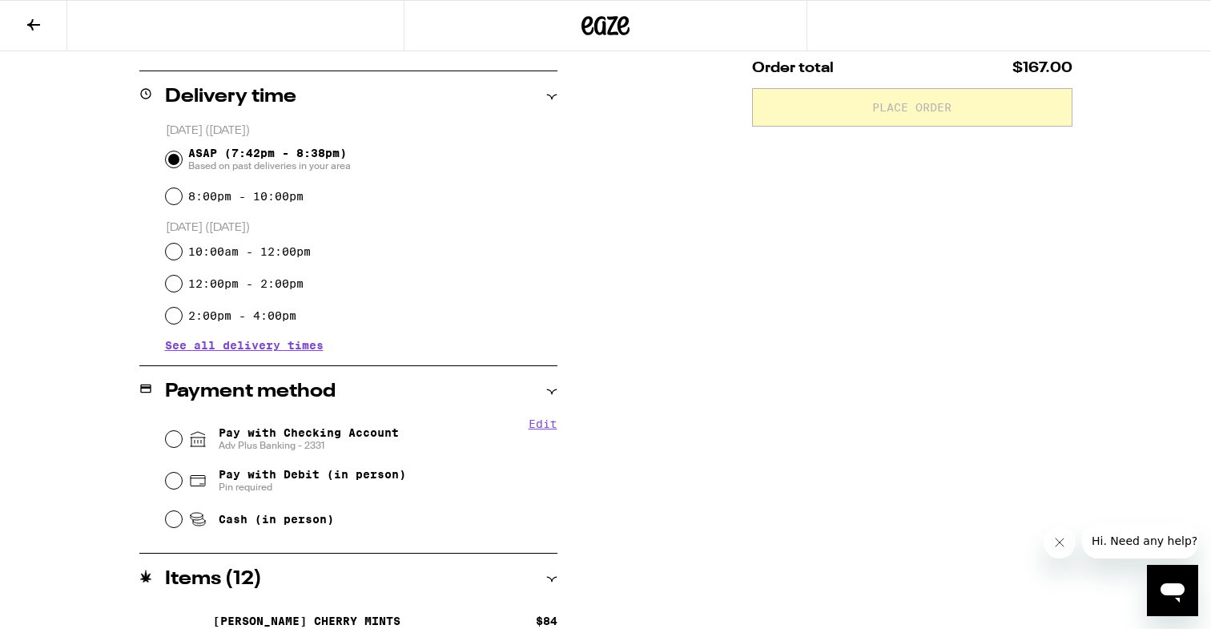
scroll to position [380, 0]
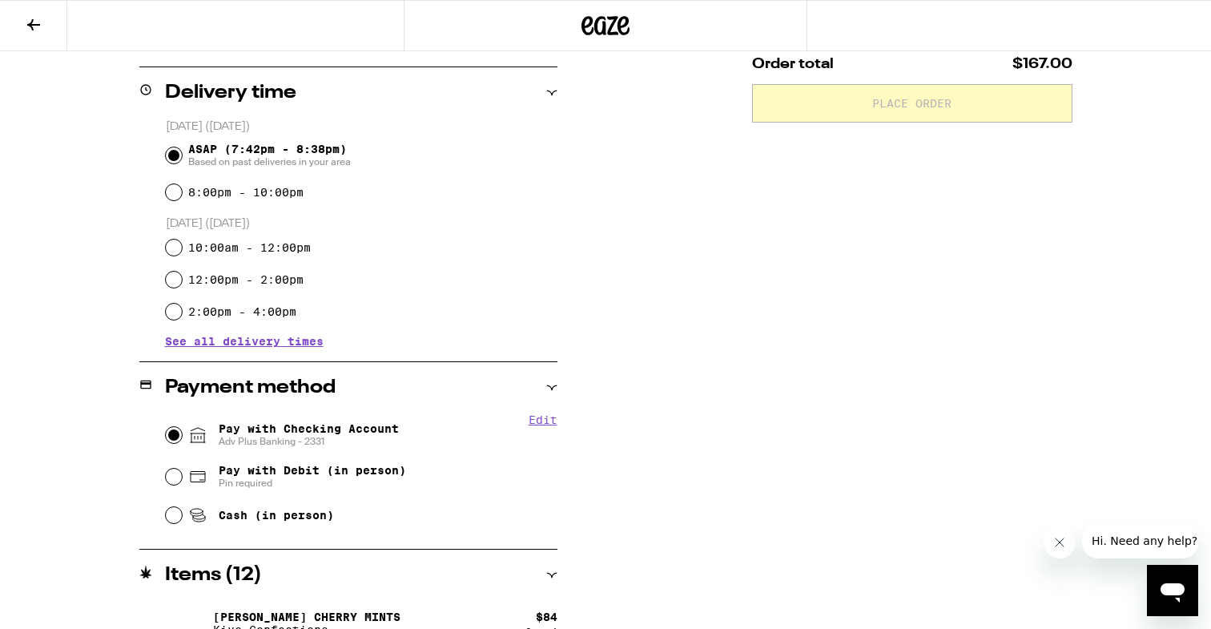
click at [176, 436] on input "Pay with Checking Account Adv Plus Banking - 2331" at bounding box center [174, 435] width 16 height 16
radio input "true"
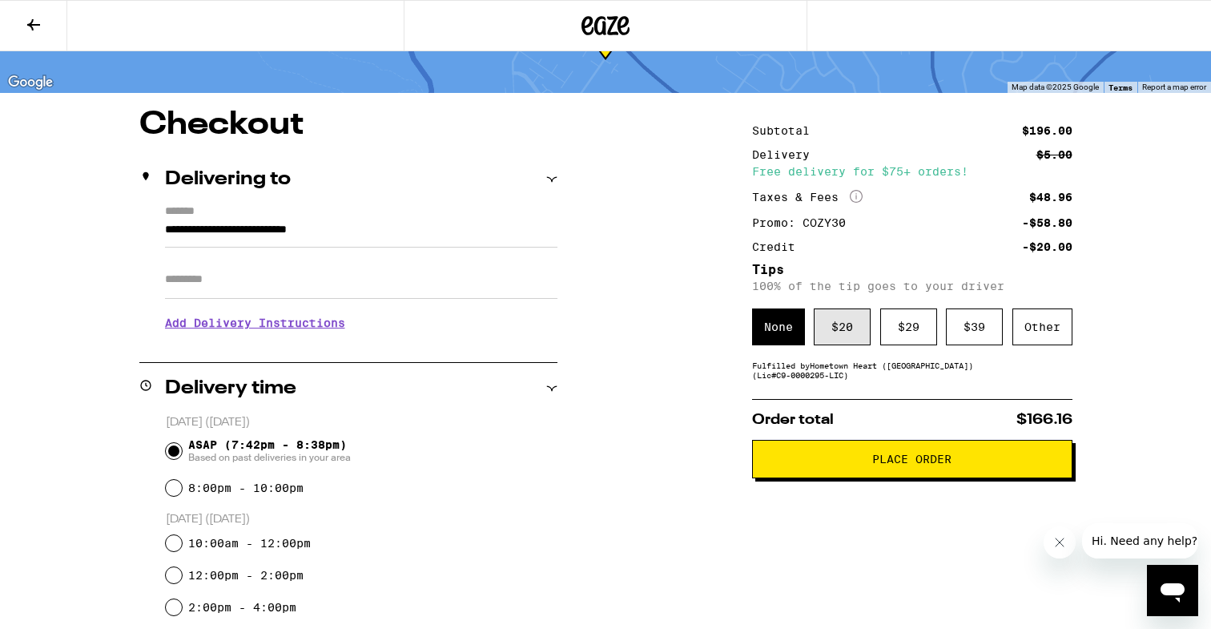
scroll to position [86, 0]
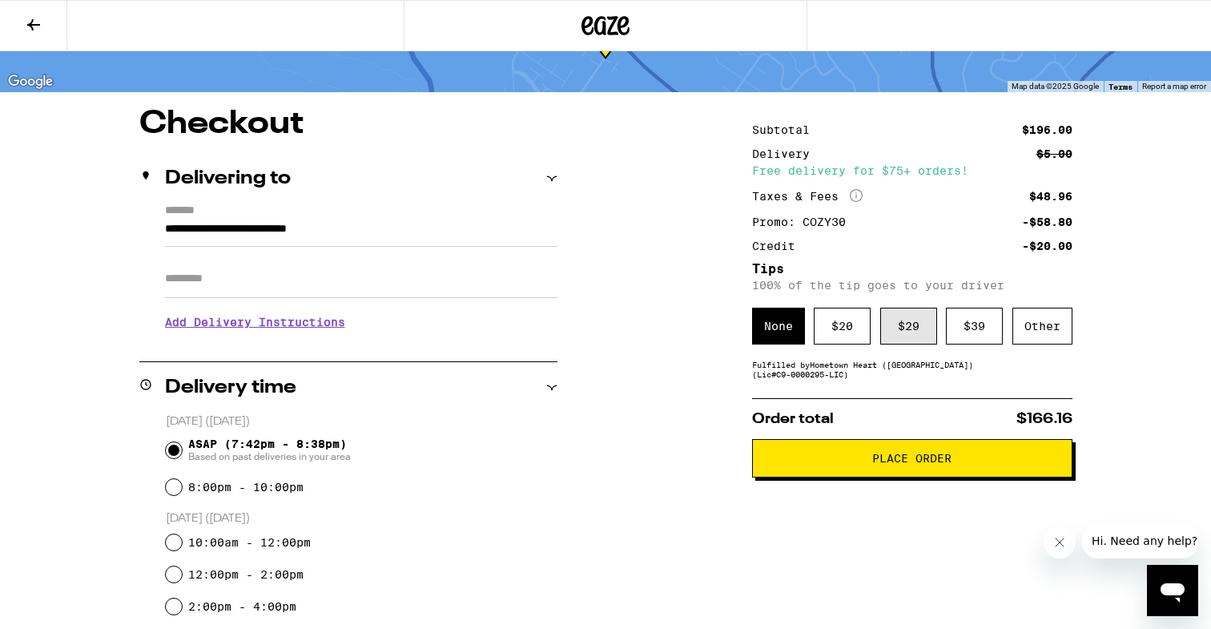
click at [898, 331] on div "$ 29" at bounding box center [908, 326] width 57 height 37
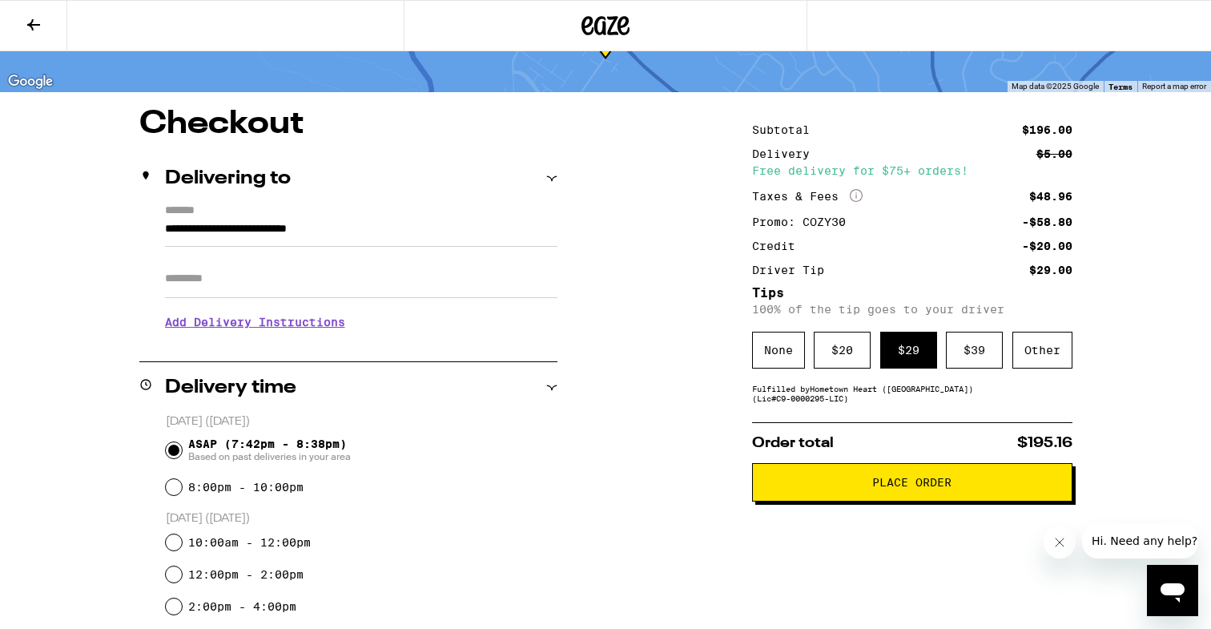
click at [882, 488] on span "Place Order" at bounding box center [911, 482] width 79 height 11
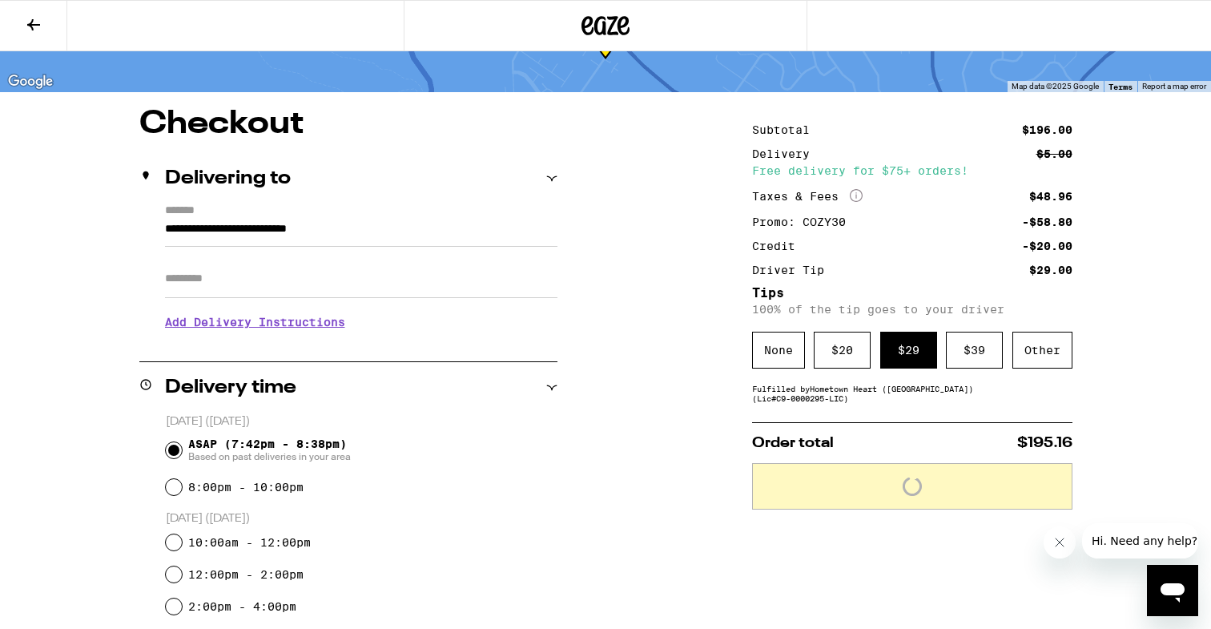
scroll to position [0, 0]
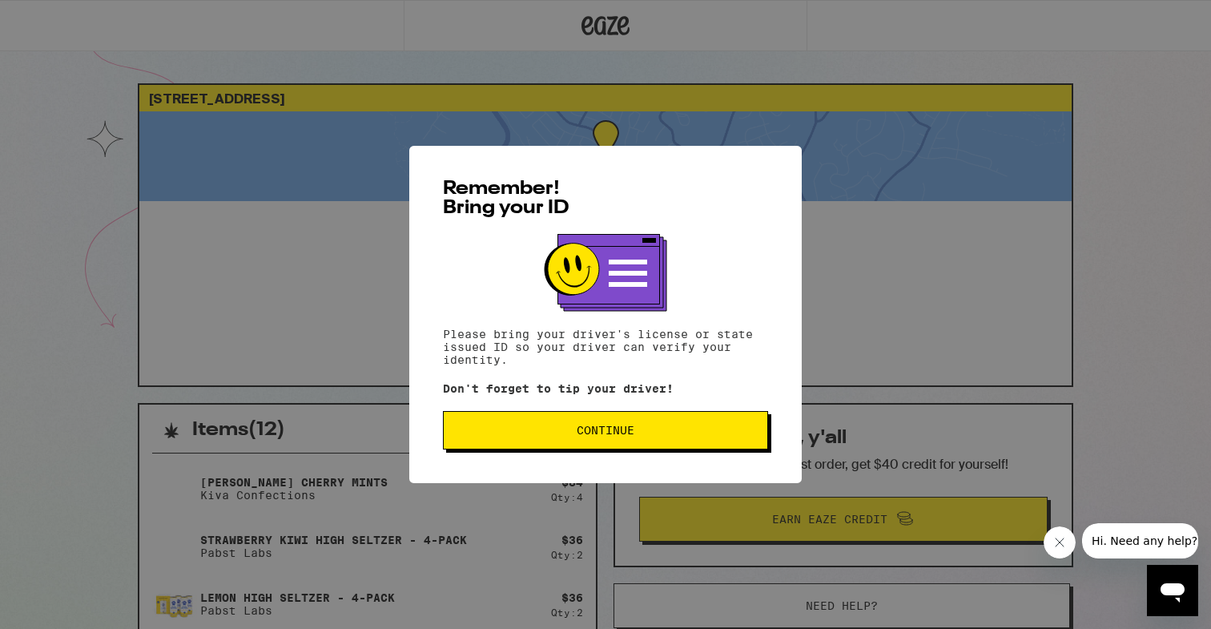
click at [676, 421] on button "Continue" at bounding box center [605, 430] width 325 height 38
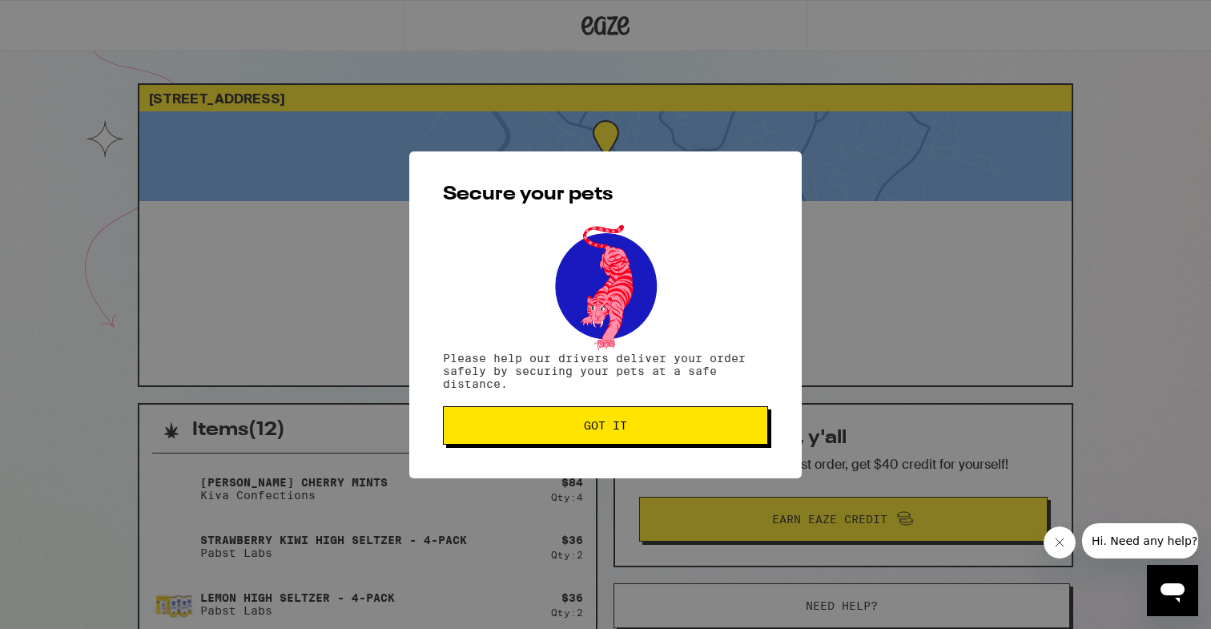
click at [650, 431] on span "Got it" at bounding box center [606, 425] width 298 height 11
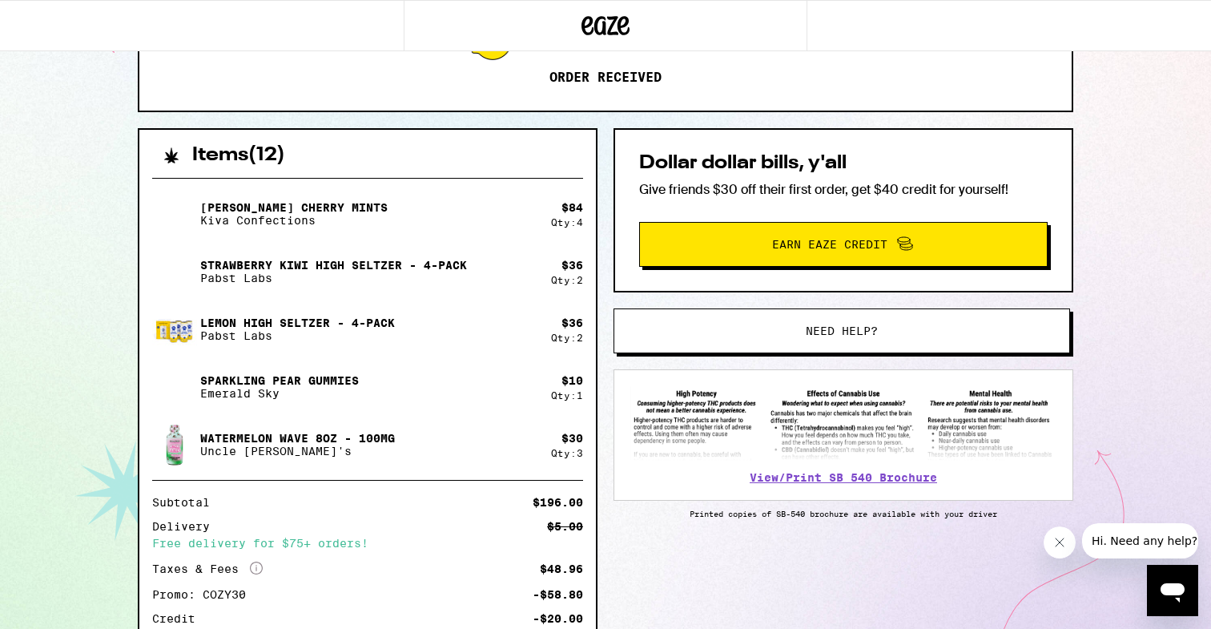
scroll to position [272, 0]
